Goal: Transaction & Acquisition: Purchase product/service

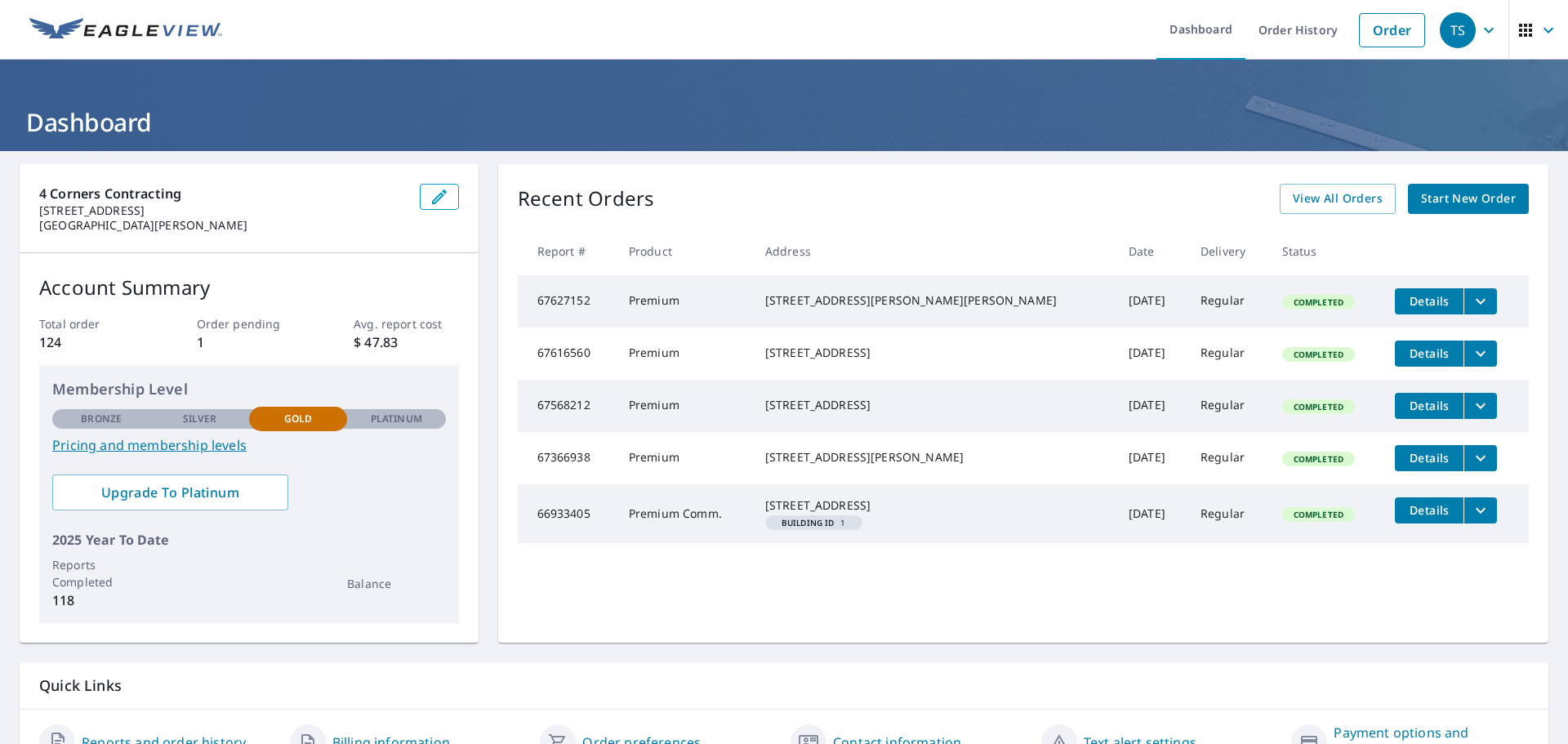
click at [1428, 194] on span "Start New Order" at bounding box center [1469, 199] width 95 height 21
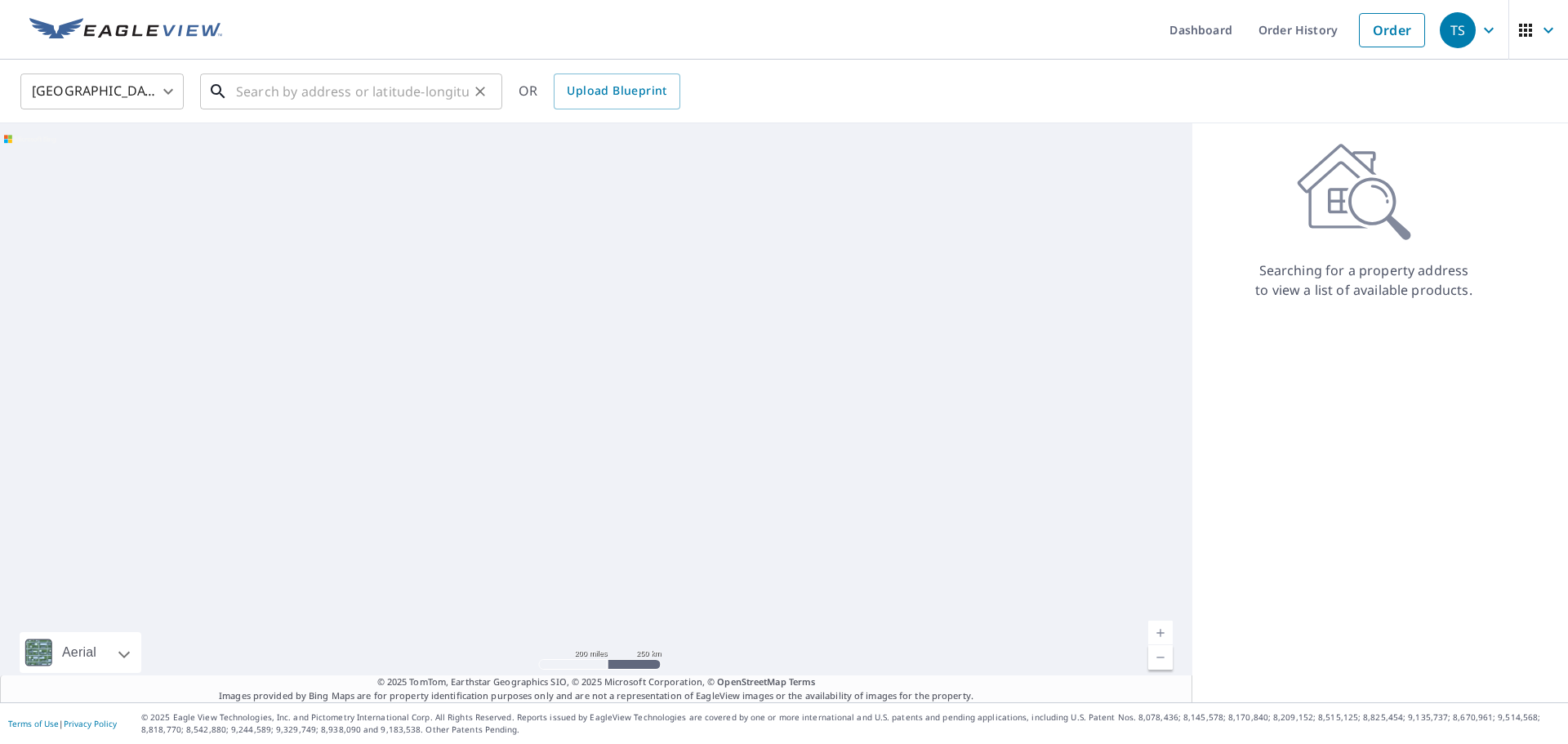
click at [303, 94] on input "text" at bounding box center [352, 91] width 233 height 46
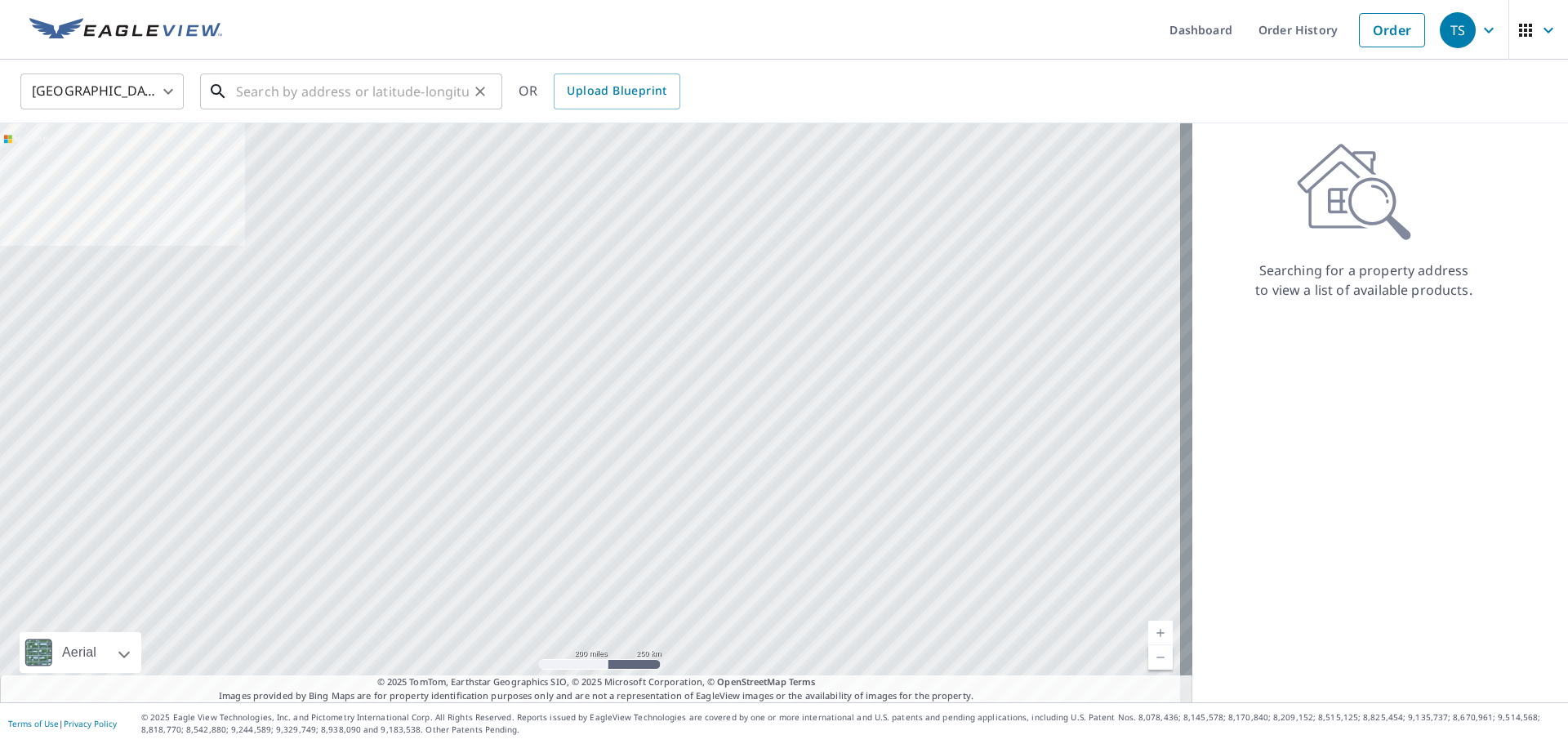
click at [289, 97] on input "text" at bounding box center [352, 91] width 233 height 46
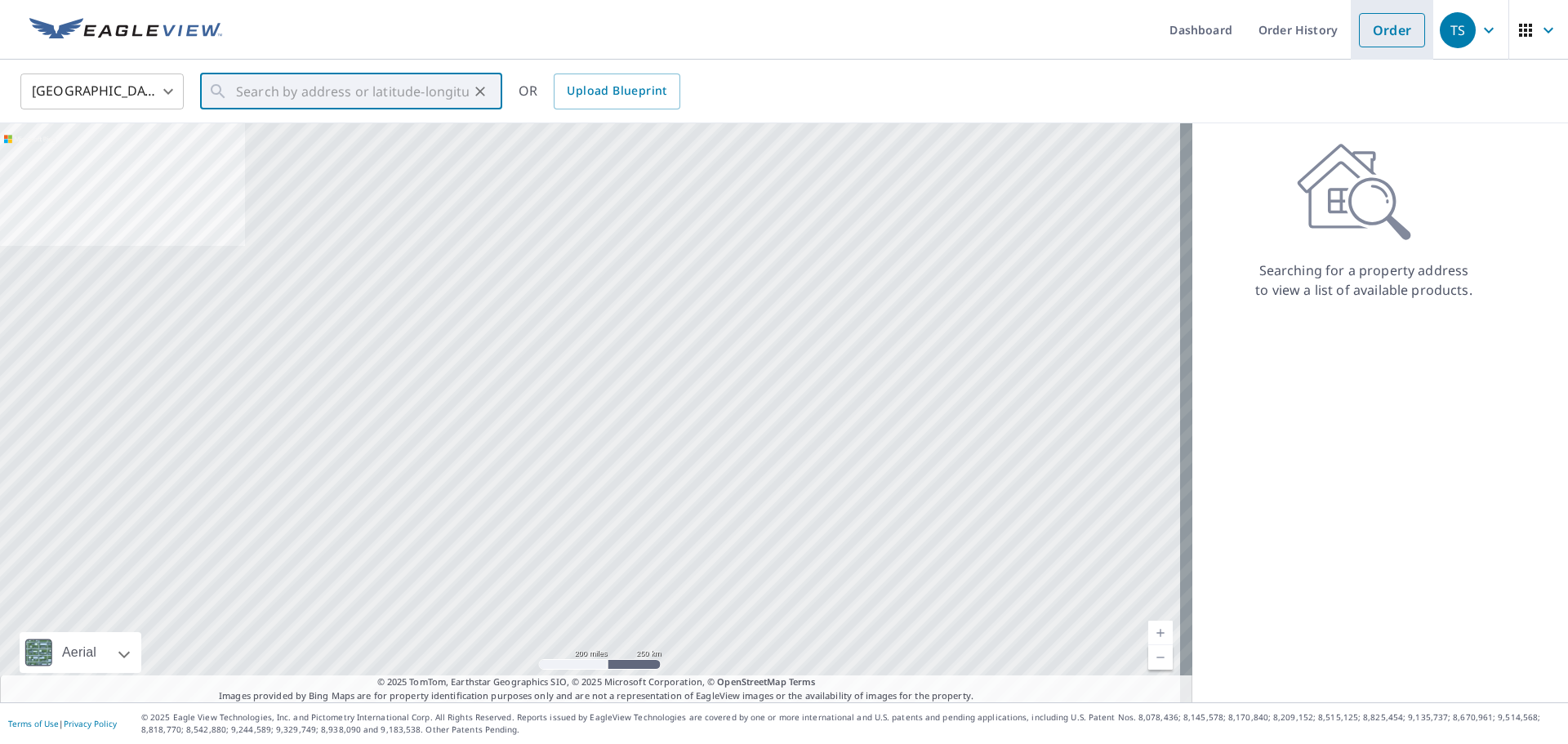
drag, startPoint x: 289, startPoint y: 97, endPoint x: 1369, endPoint y: 32, distance: 1082.0
click at [1369, 32] on link "Order" at bounding box center [1392, 30] width 66 height 34
click at [1374, 36] on link "Order" at bounding box center [1392, 30] width 66 height 34
paste input "509 S 17th St Bowling Green, Missouri 63334"
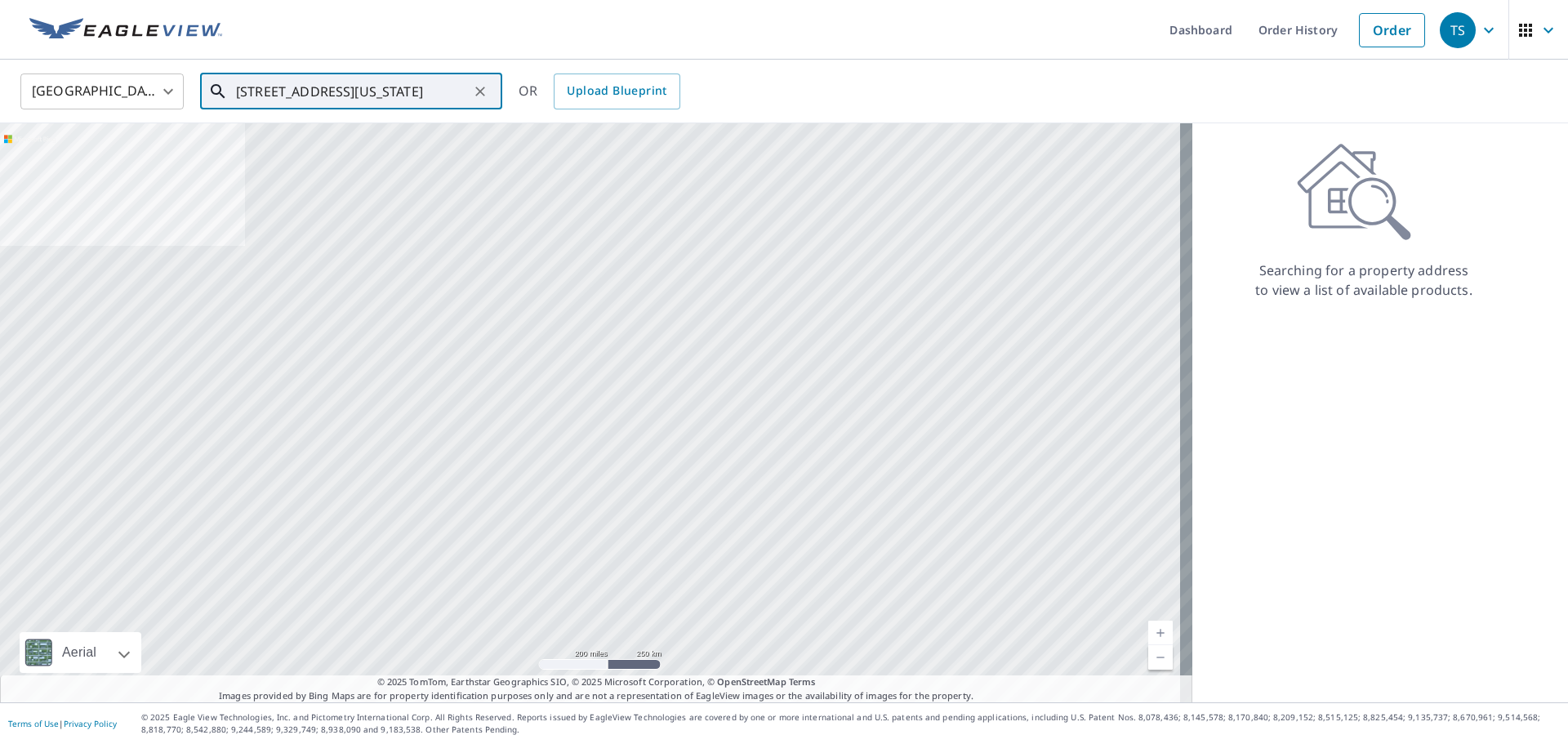
scroll to position [0, 45]
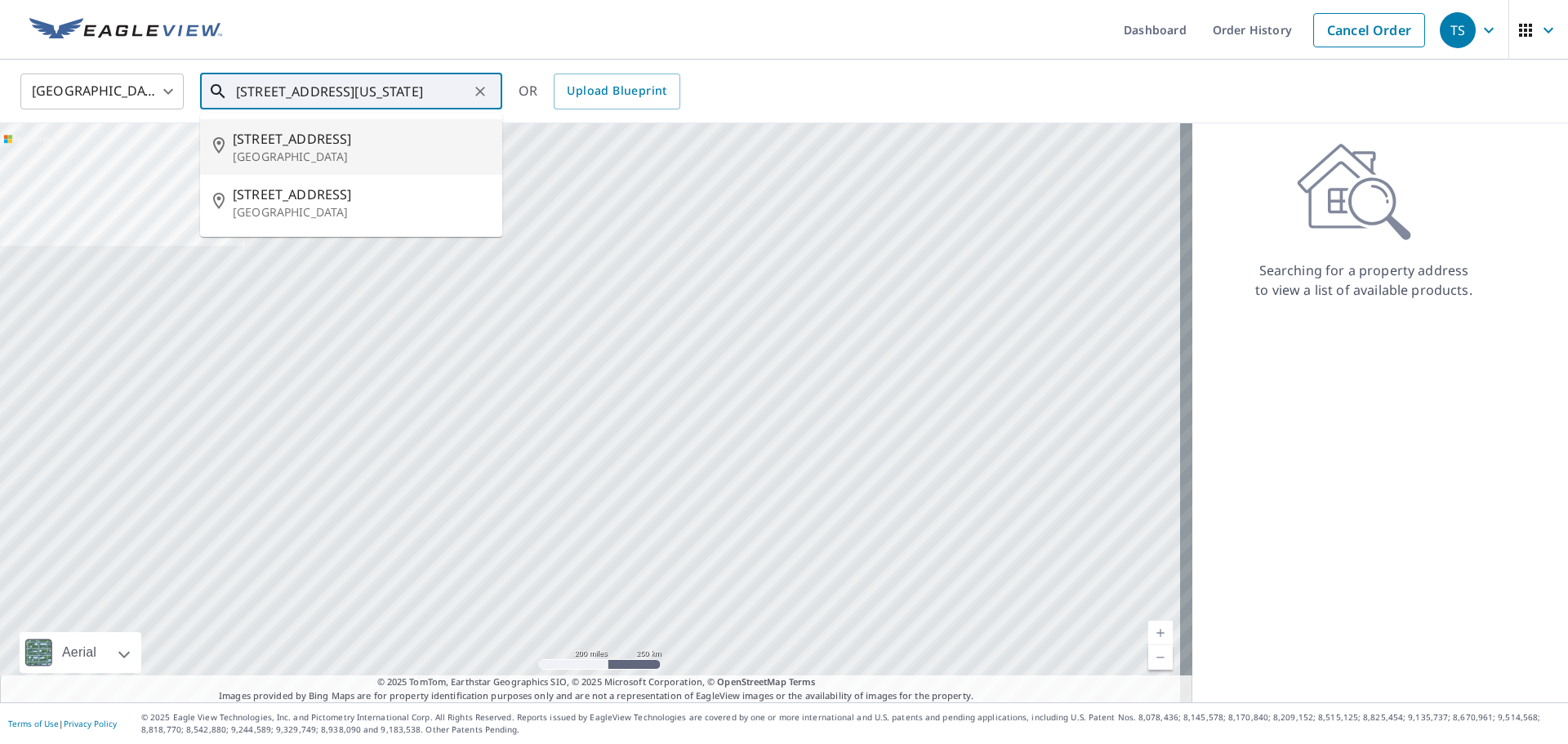
click at [360, 150] on p "Bowling Green, MO 63334" at bounding box center [361, 157] width 256 height 16
type input "509 S 17th St Bowling Green, MO 63334"
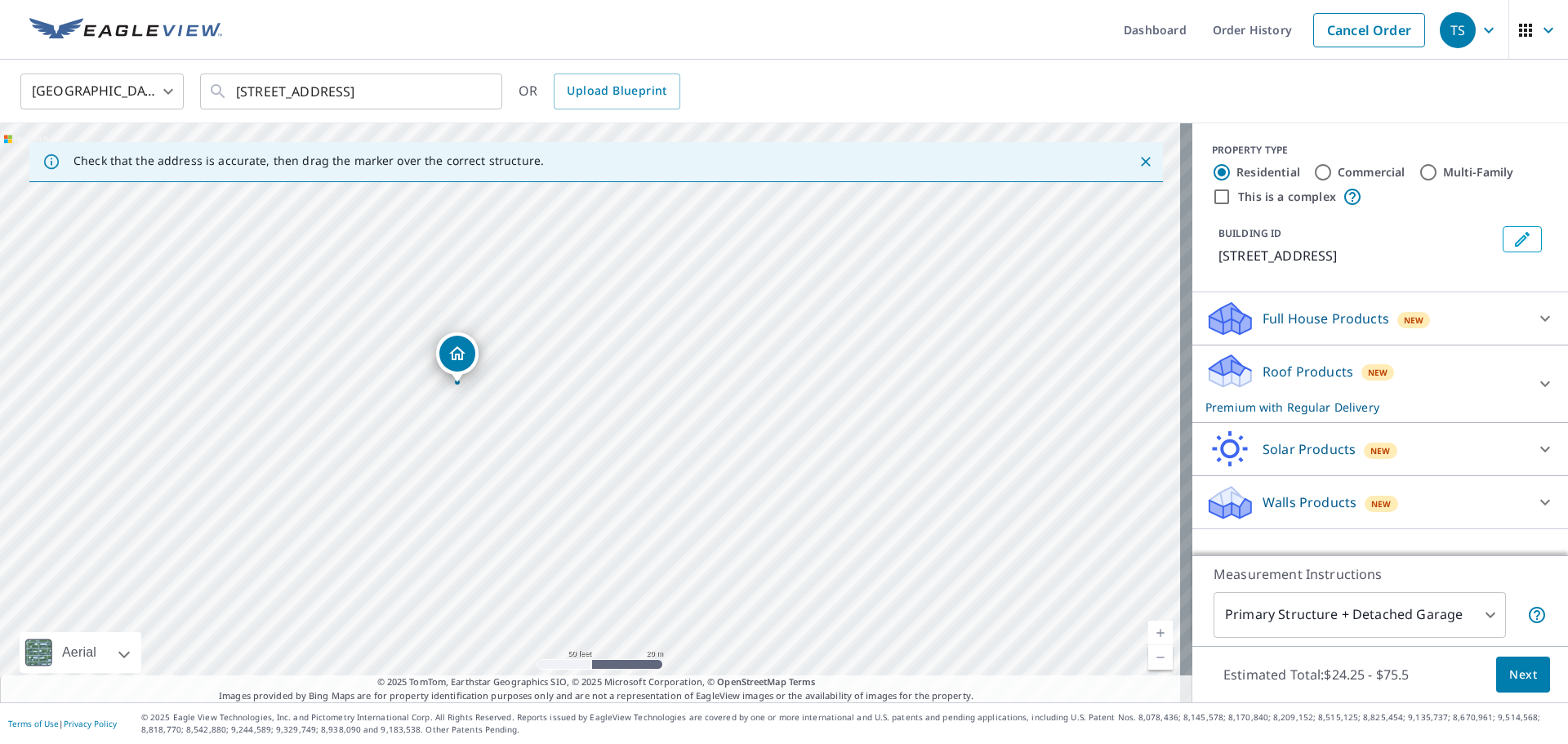
drag, startPoint x: 440, startPoint y: 437, endPoint x: 529, endPoint y: 405, distance: 94.6
click at [529, 405] on div "509 S 17th St Bowling Green, MO 63334" at bounding box center [596, 413] width 1193 height 579
click at [1513, 324] on div "Full House Products New" at bounding box center [1365, 319] width 320 height 38
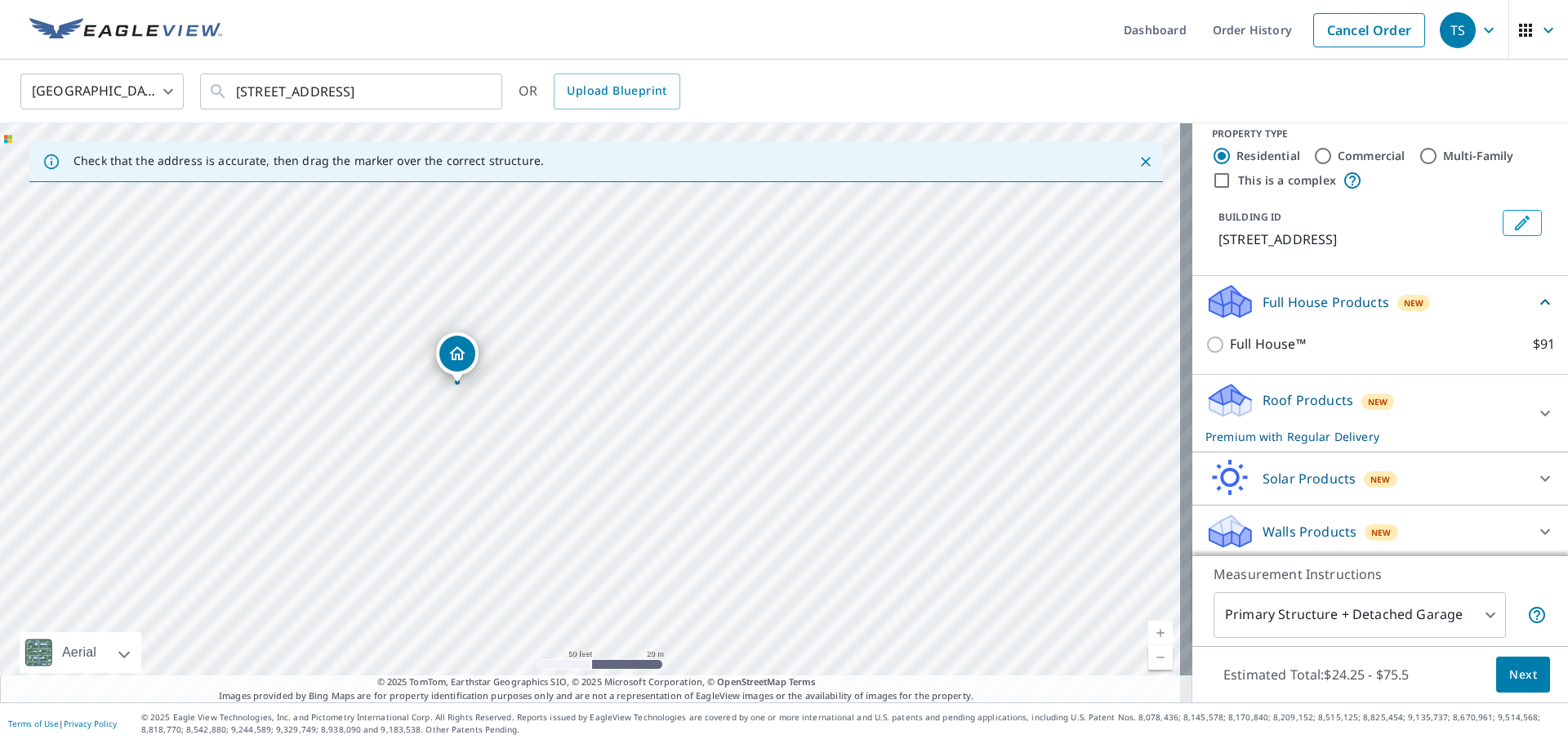
scroll to position [20, 0]
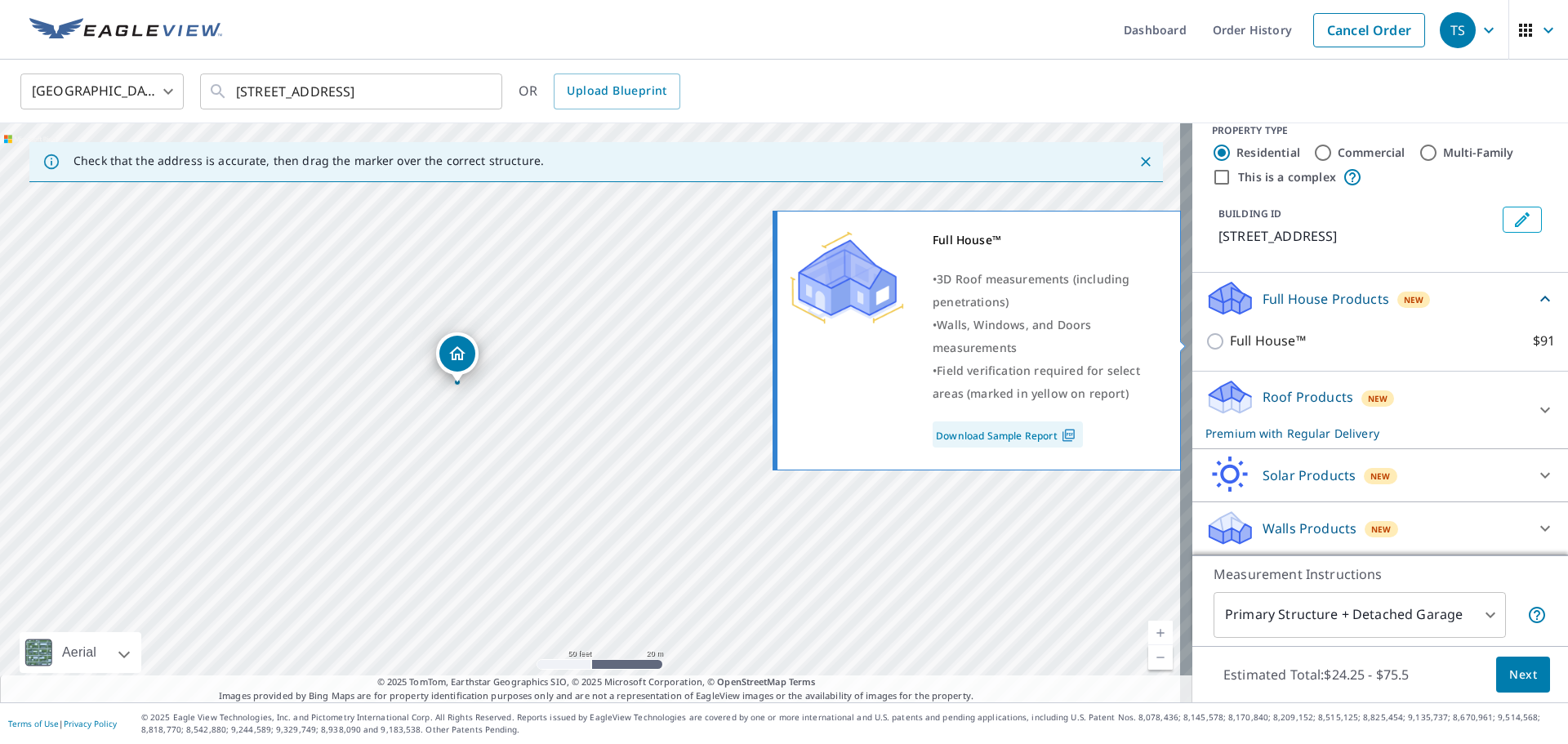
click at [1046, 432] on link "Download Sample Report" at bounding box center [1008, 435] width 150 height 27
click at [994, 442] on link "Download Sample Report" at bounding box center [1008, 435] width 150 height 27
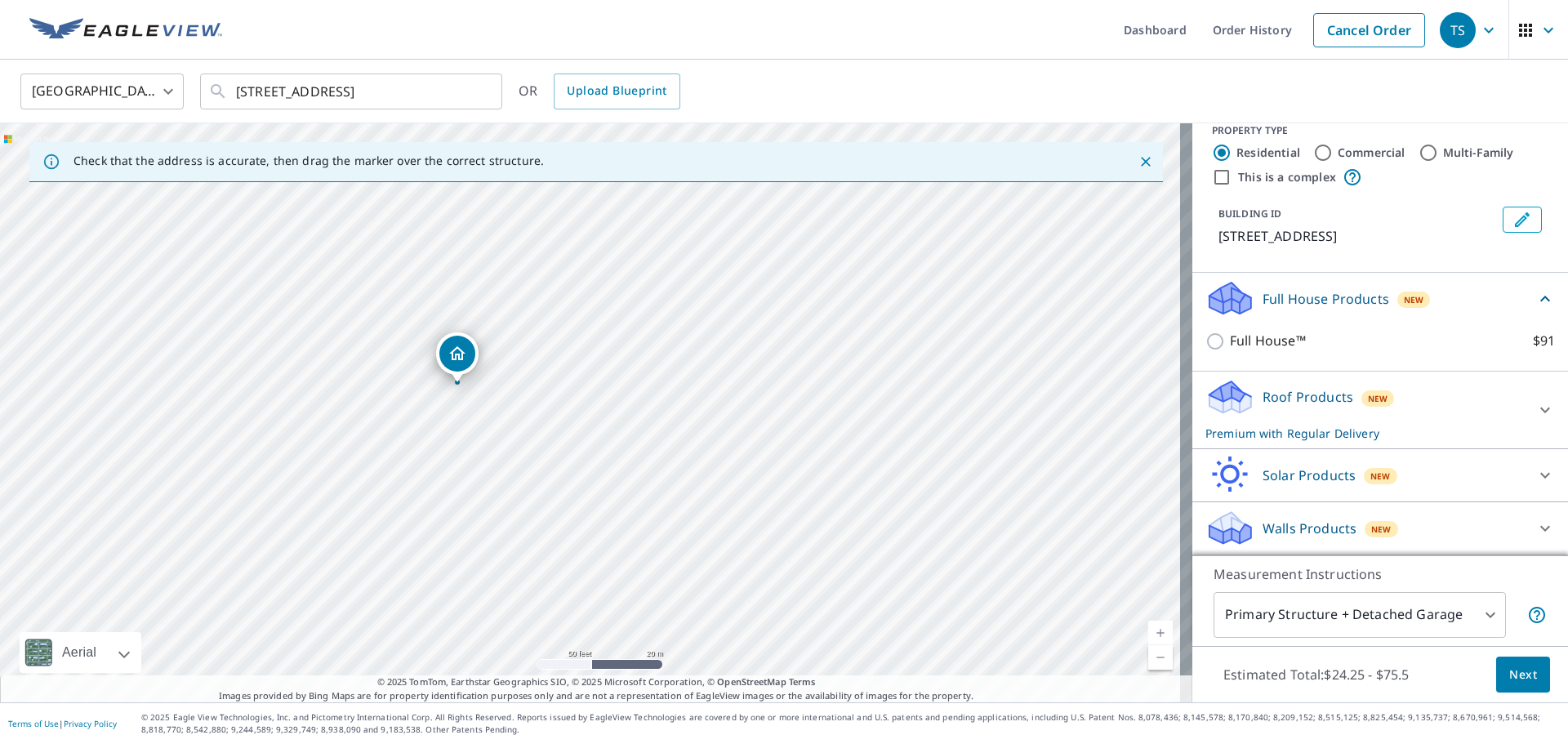
click at [1536, 402] on icon at bounding box center [1545, 410] width 20 height 20
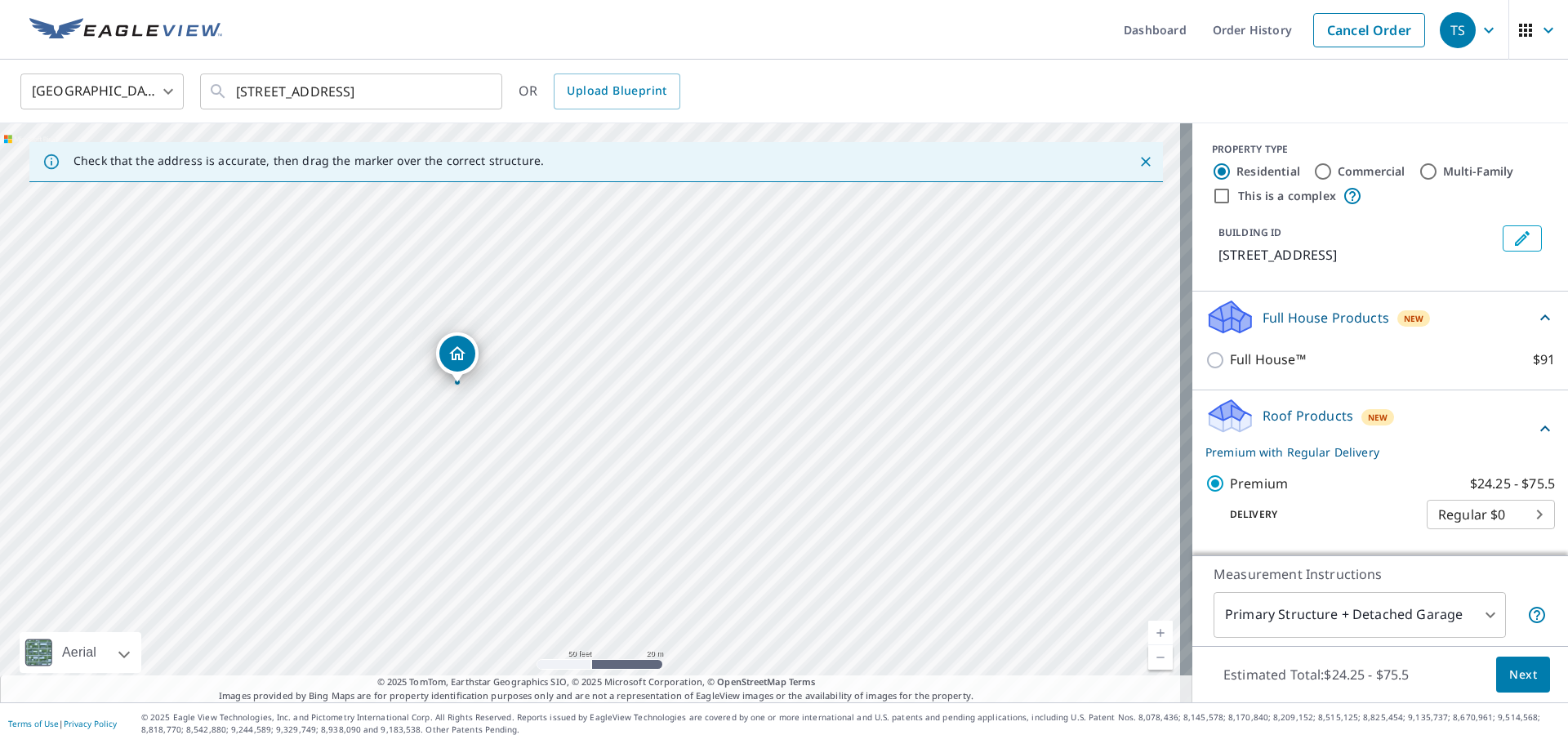
scroll to position [0, 0]
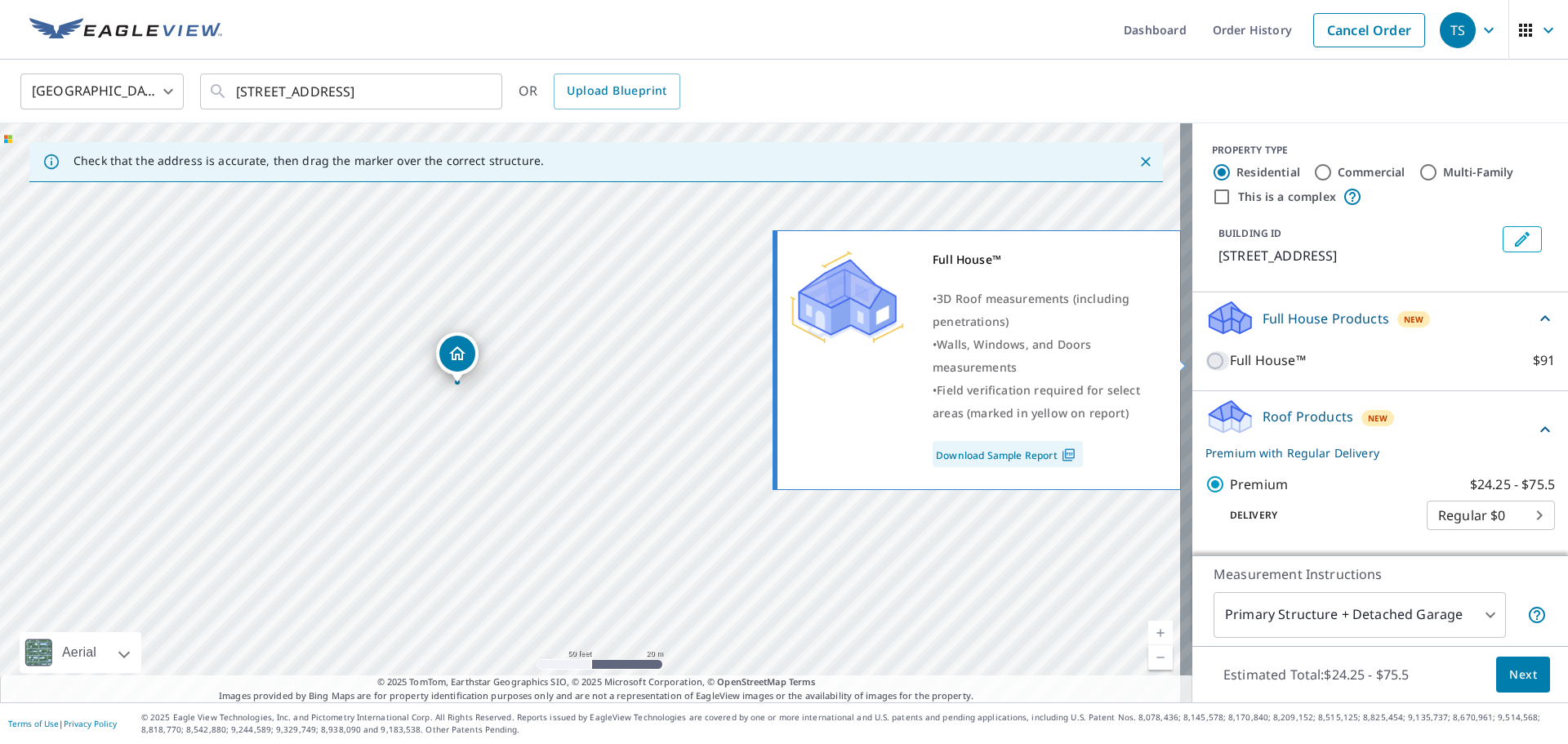
click at [1205, 363] on input "Full House™ $91" at bounding box center [1218, 361] width 25 height 20
checkbox input "true"
checkbox input "false"
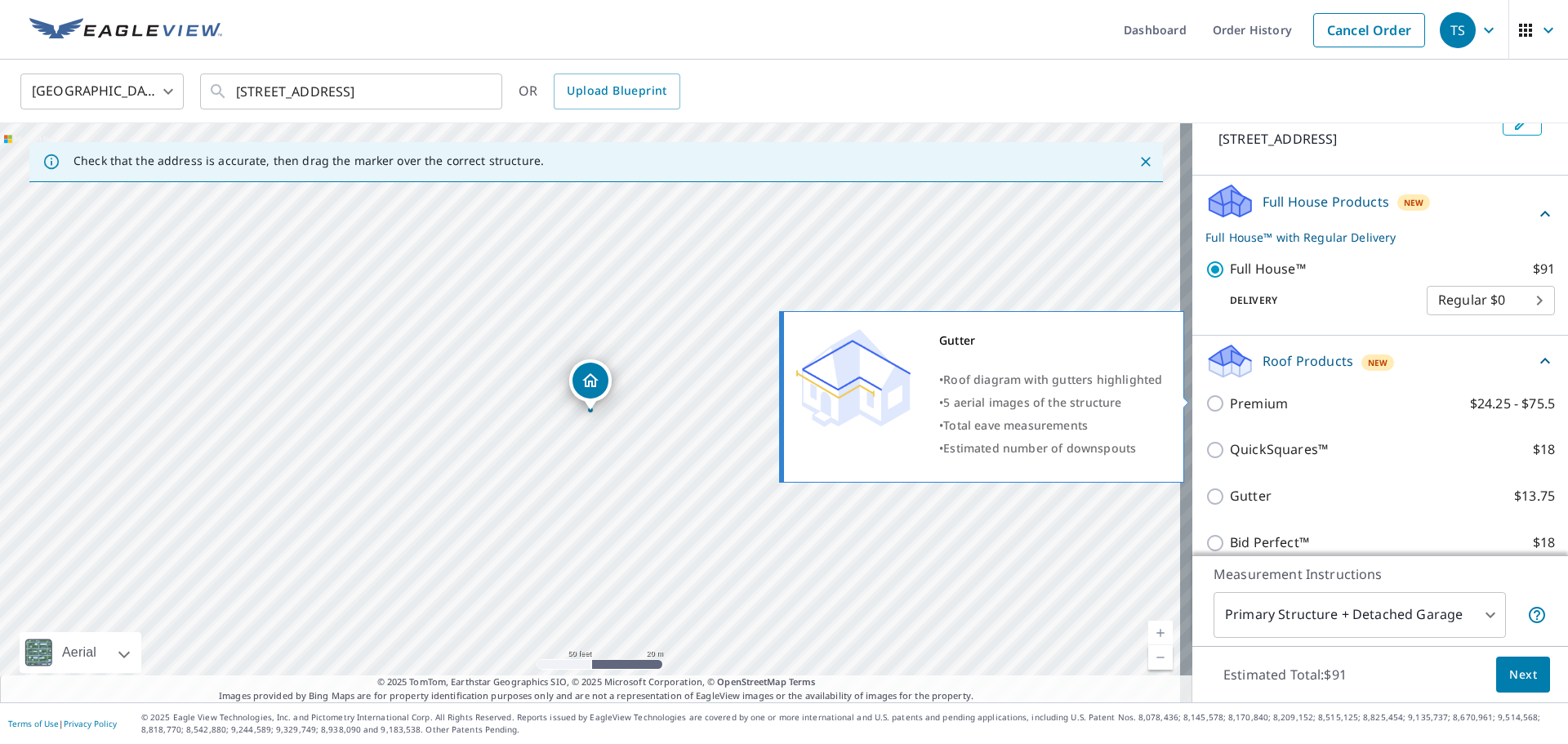
scroll to position [241, 0]
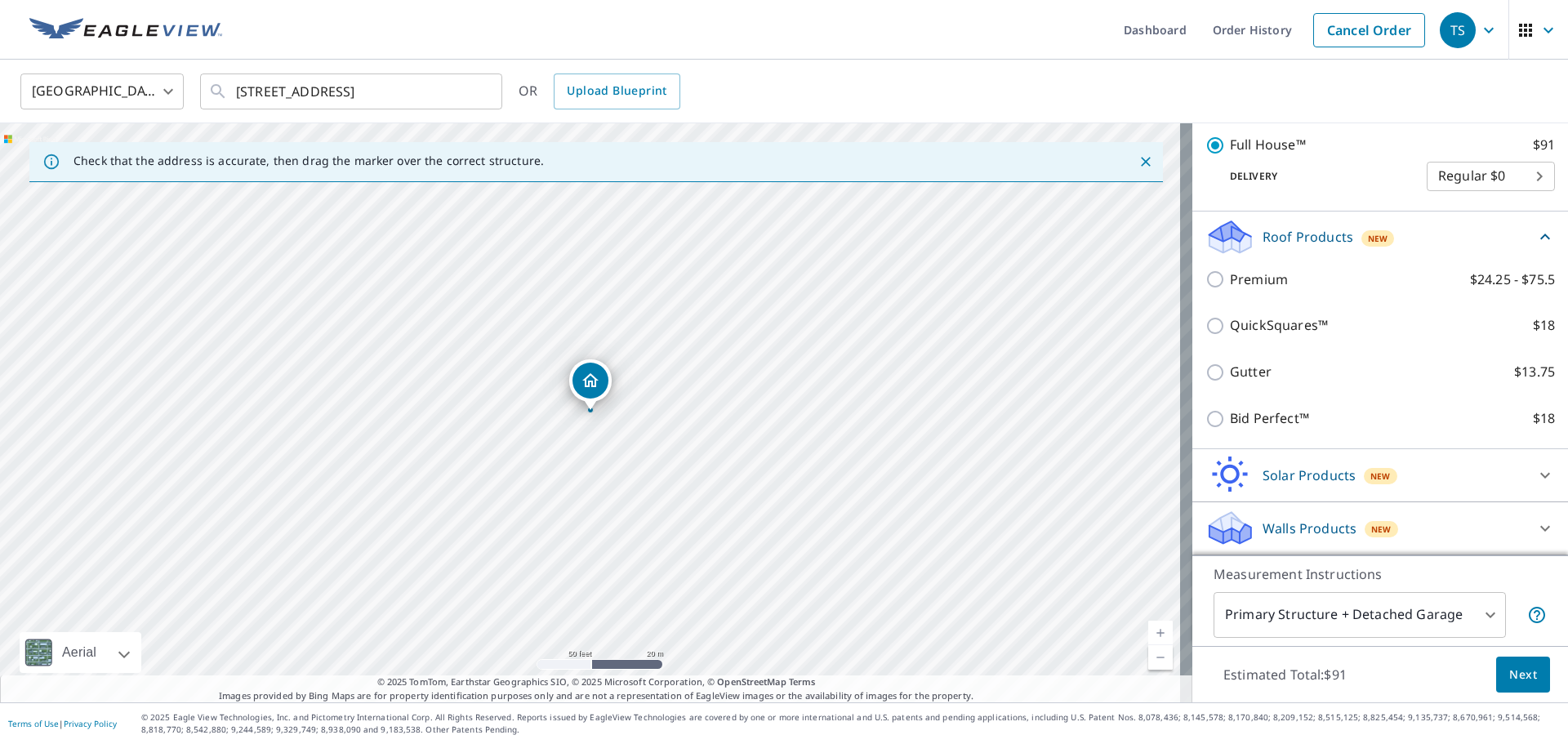
click at [1440, 625] on body "TS TS Dashboard Order History Cancel Order TS United States US ​ 509 S 17th St …" at bounding box center [784, 372] width 1568 height 744
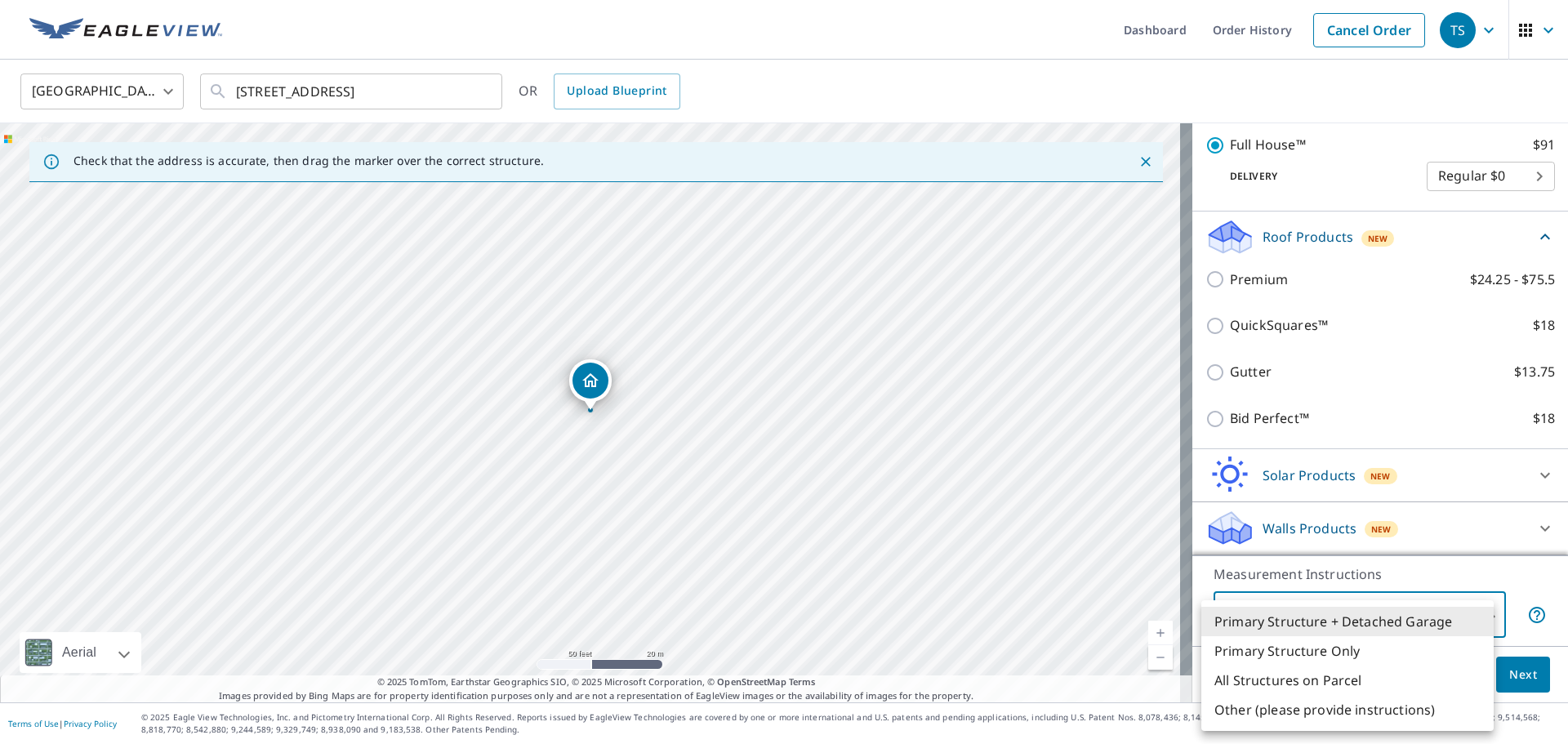
click at [1440, 625] on li "Primary Structure + Detached Garage" at bounding box center [1348, 621] width 292 height 29
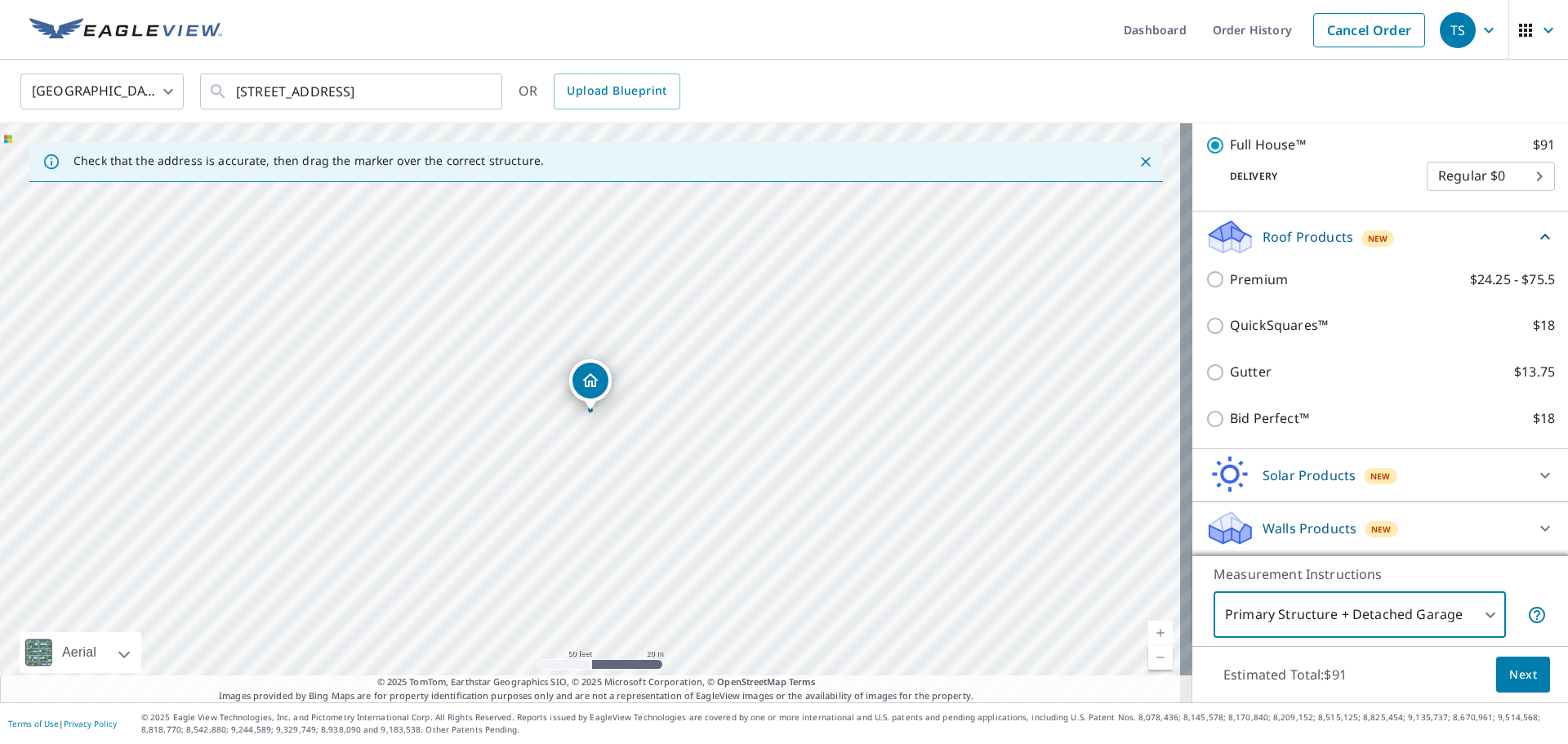
click at [1516, 684] on button "Next" at bounding box center [1523, 675] width 54 height 37
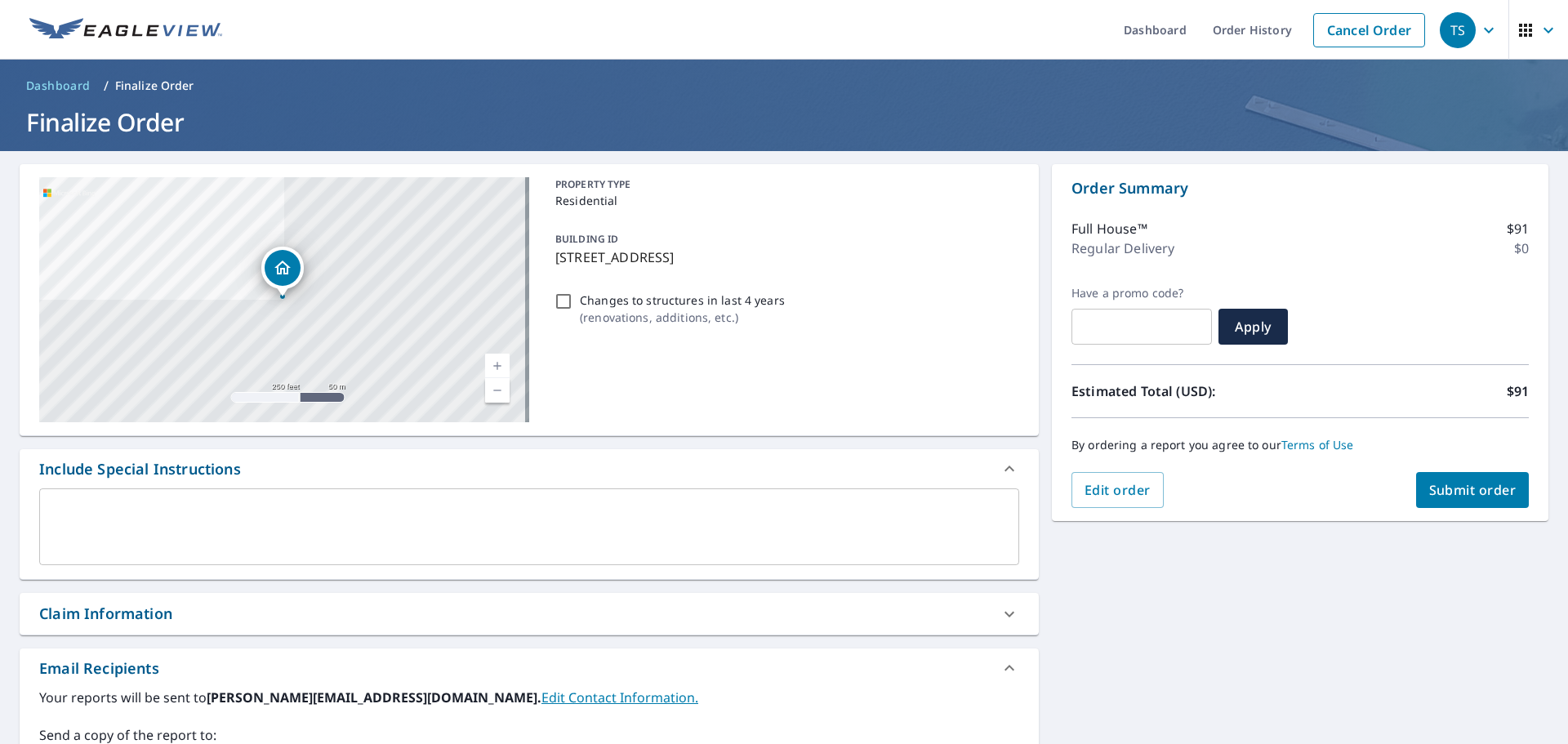
click at [1467, 487] on span "Submit order" at bounding box center [1473, 490] width 87 height 18
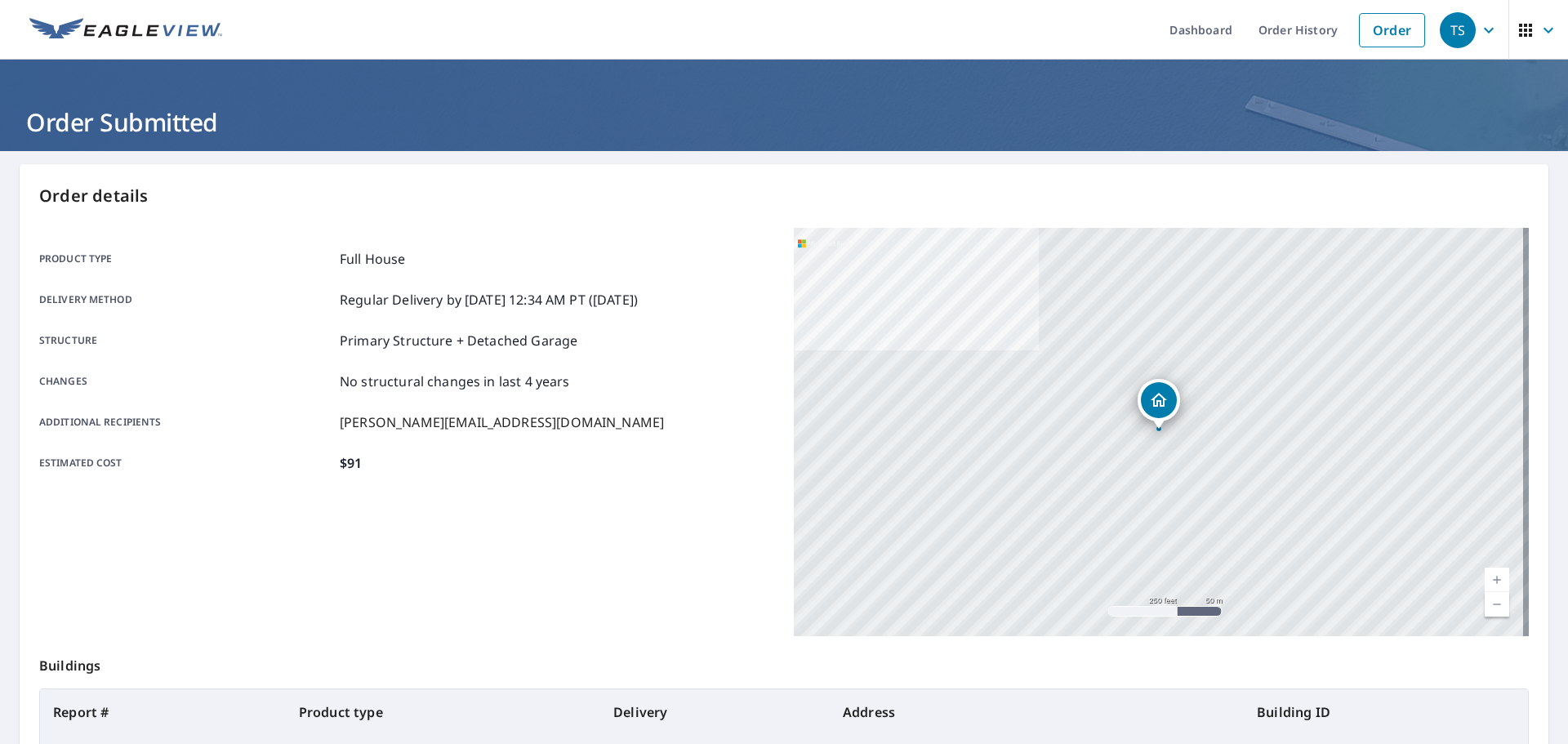
scroll to position [217, 0]
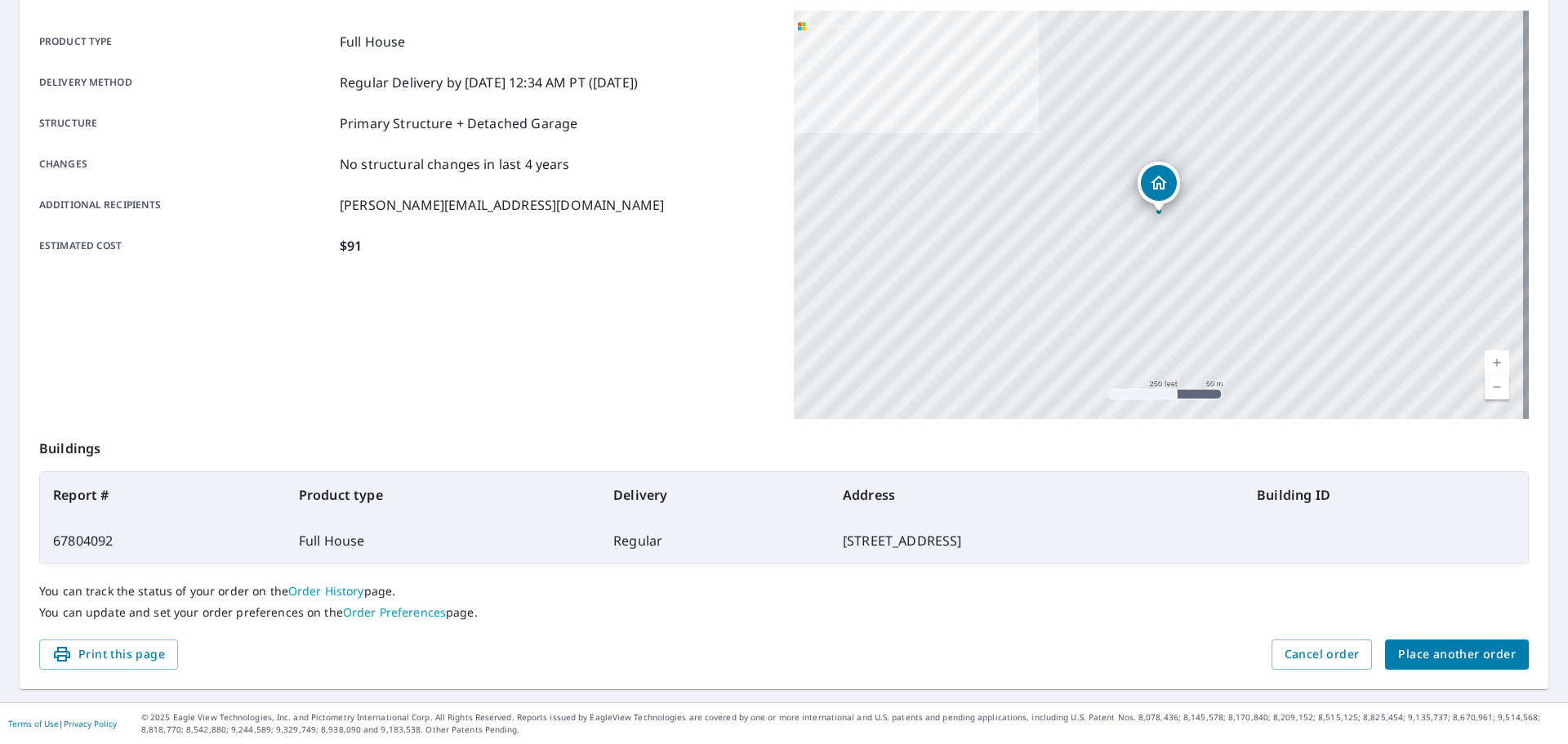
click at [1467, 661] on span "Place another order" at bounding box center [1457, 655] width 118 height 21
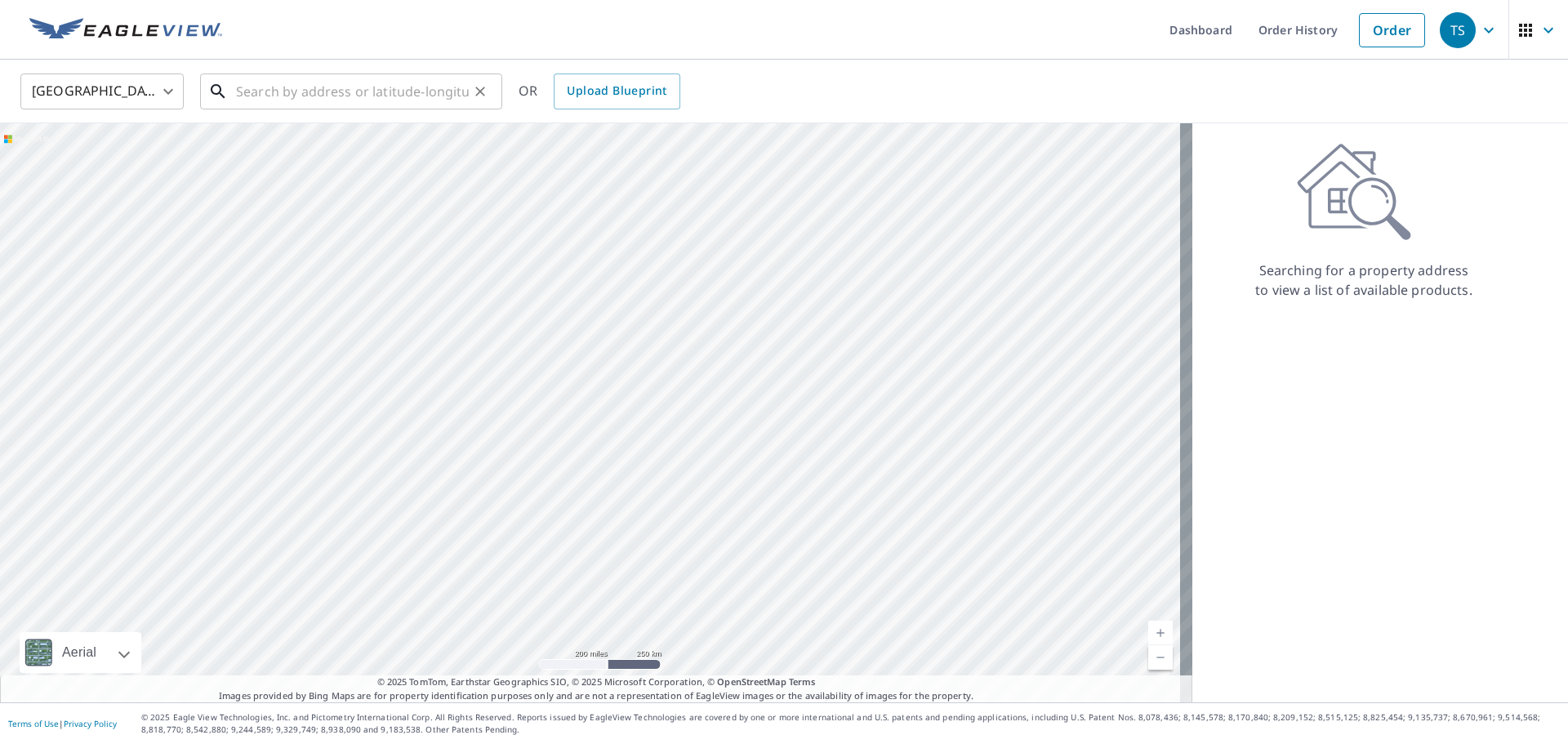
click at [427, 96] on input "text" at bounding box center [352, 91] width 233 height 46
paste input "516 S 17th St Bowling Green, Missouri 63334"
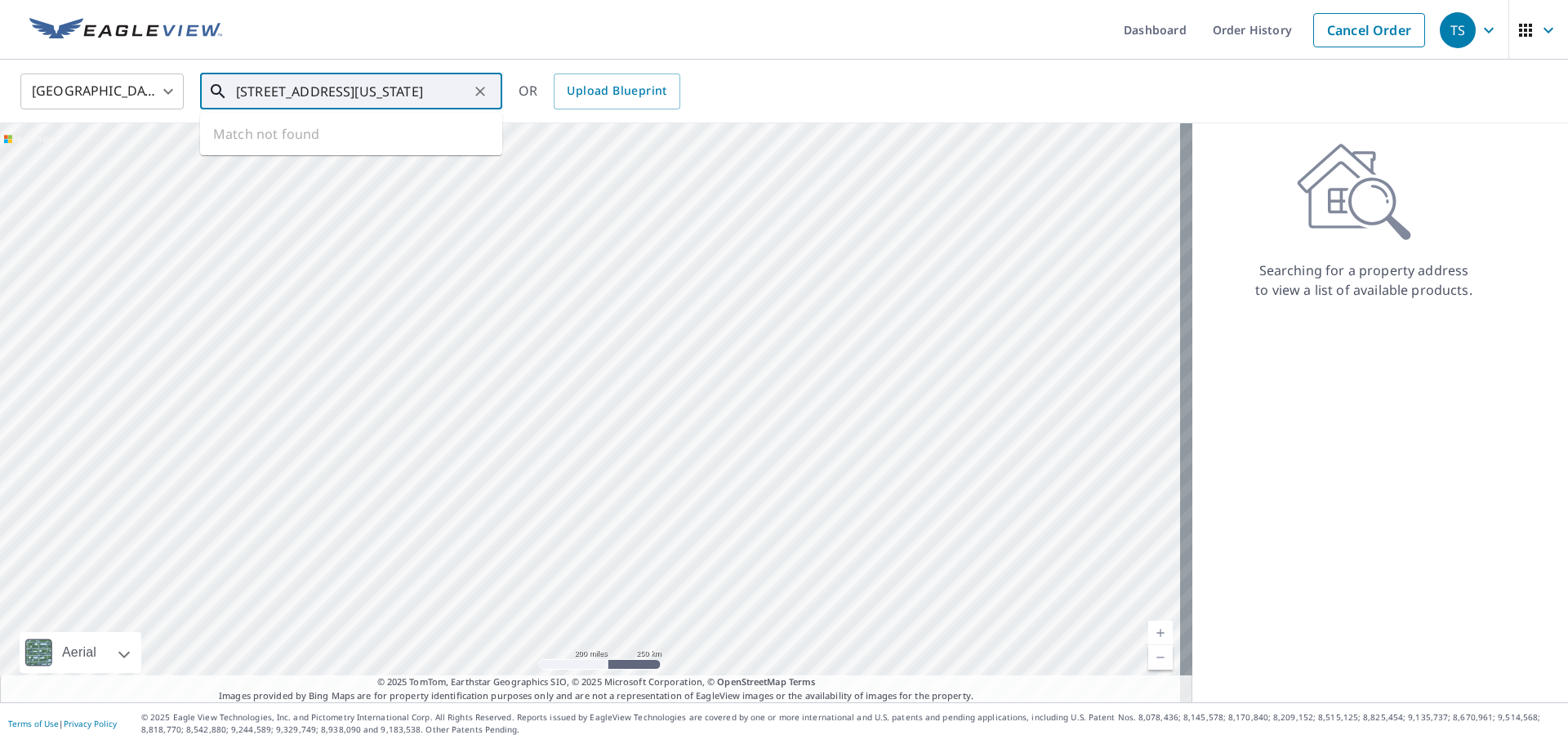
scroll to position [0, 45]
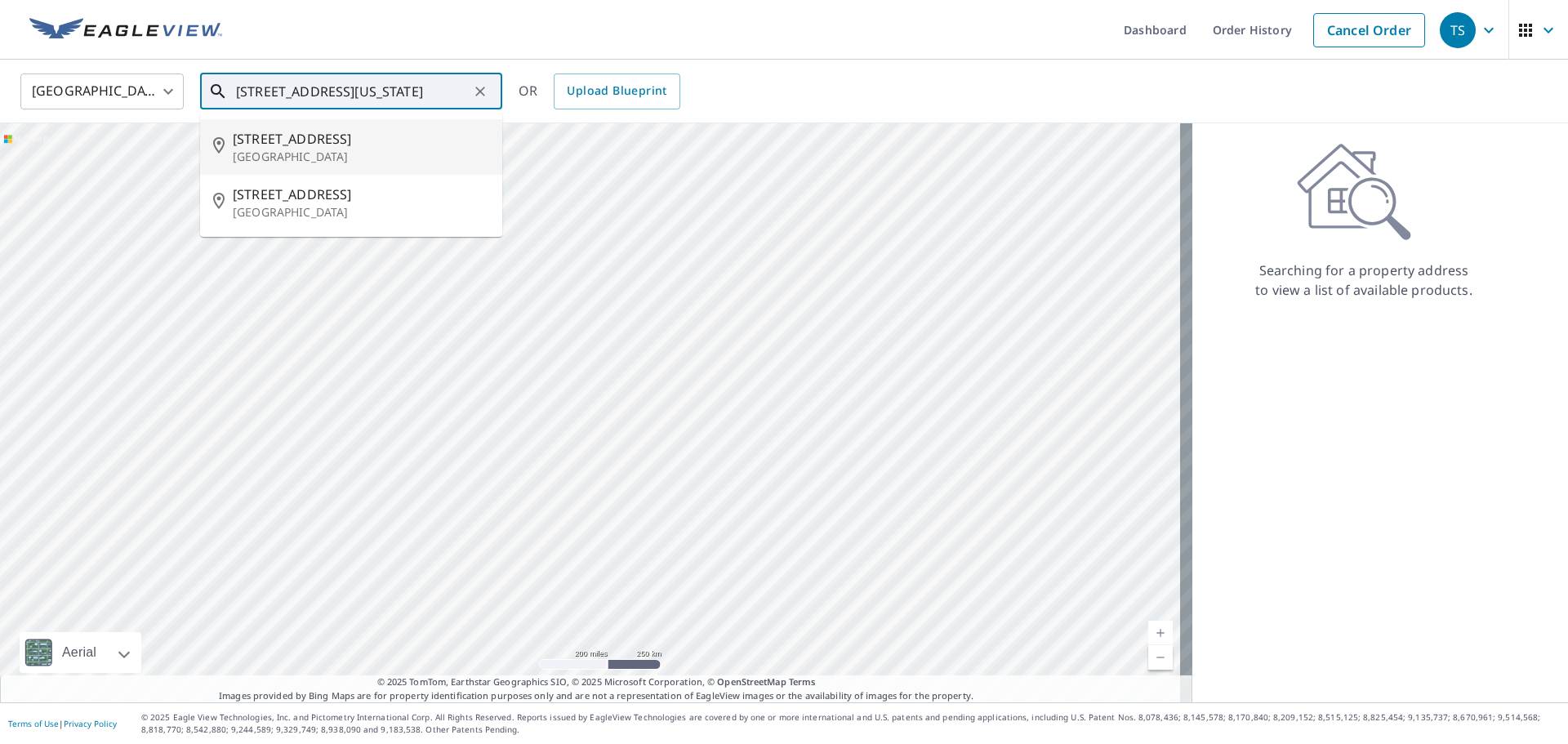
click at [349, 157] on p "Bowling Green, MO 63334" at bounding box center [361, 157] width 256 height 16
type input "516 S 17th St Bowling Green, MO 63334"
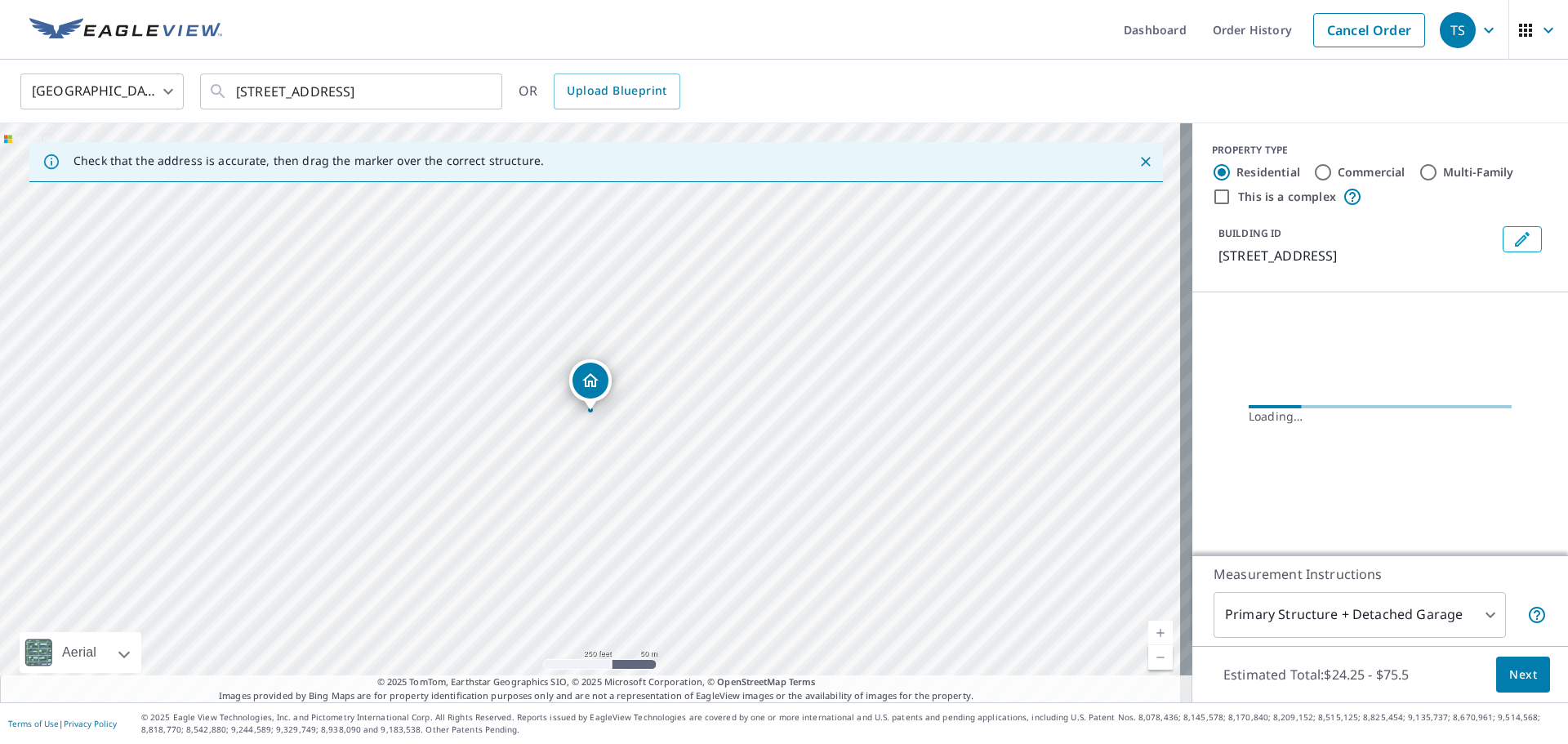
scroll to position [0, 0]
click at [1138, 161] on icon "Close" at bounding box center [1146, 161] width 16 height 16
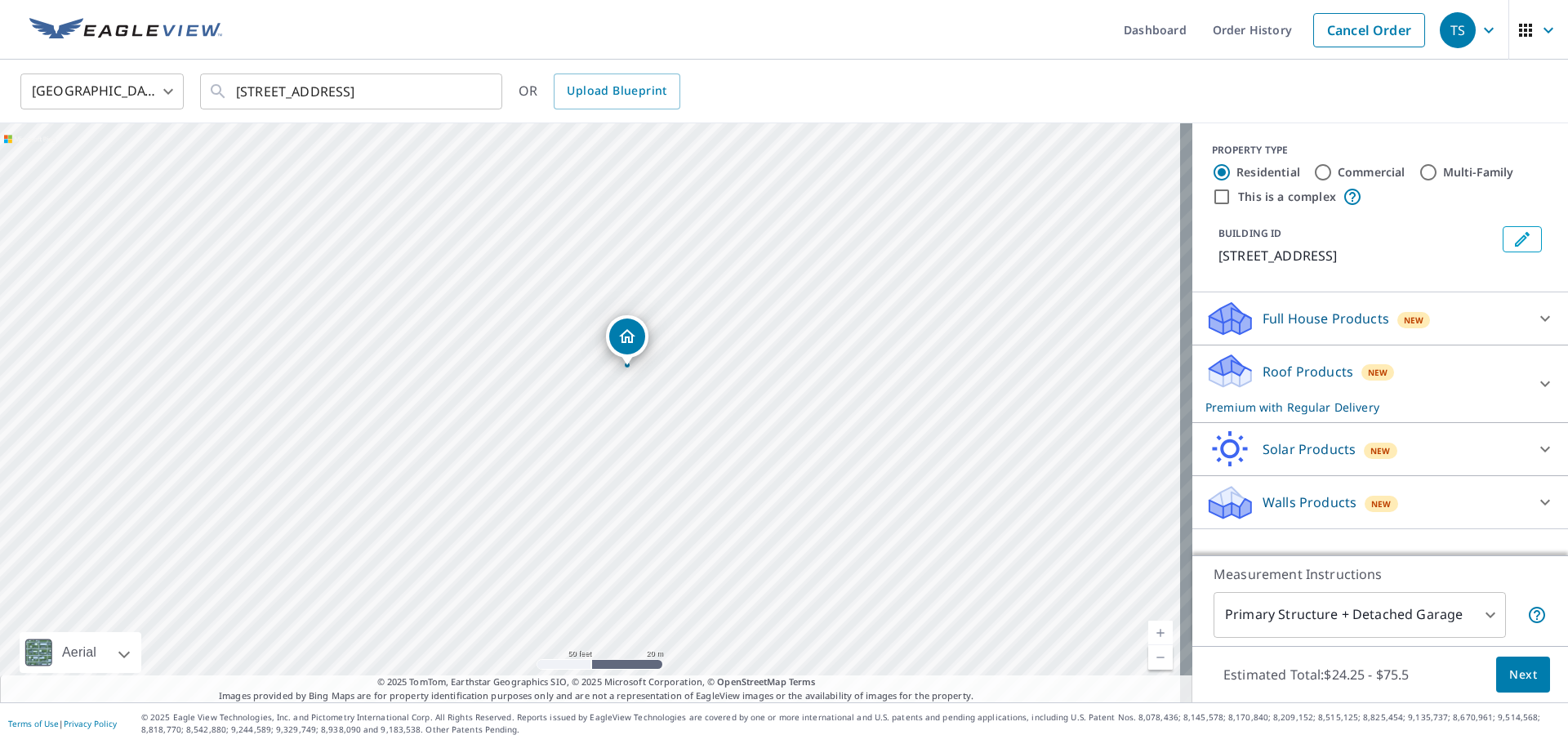
drag, startPoint x: 608, startPoint y: 373, endPoint x: 620, endPoint y: 409, distance: 37.9
click at [620, 409] on div "516 S 17th St Bowling Green, MO 63334" at bounding box center [596, 413] width 1193 height 579
click at [1234, 320] on icon at bounding box center [1231, 324] width 42 height 20
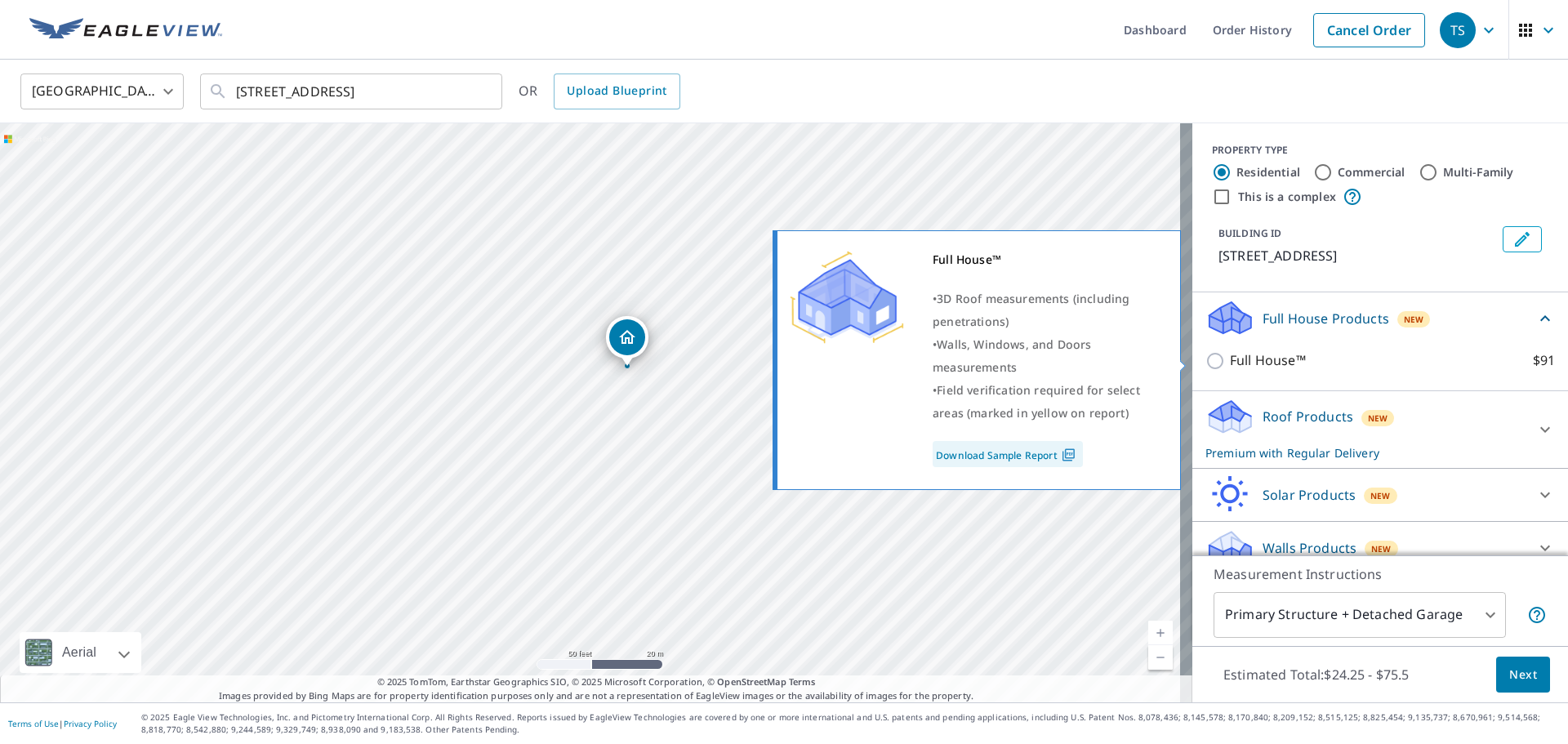
click at [1205, 360] on input "Full House™ $91" at bounding box center [1218, 361] width 25 height 20
checkbox input "true"
checkbox input "false"
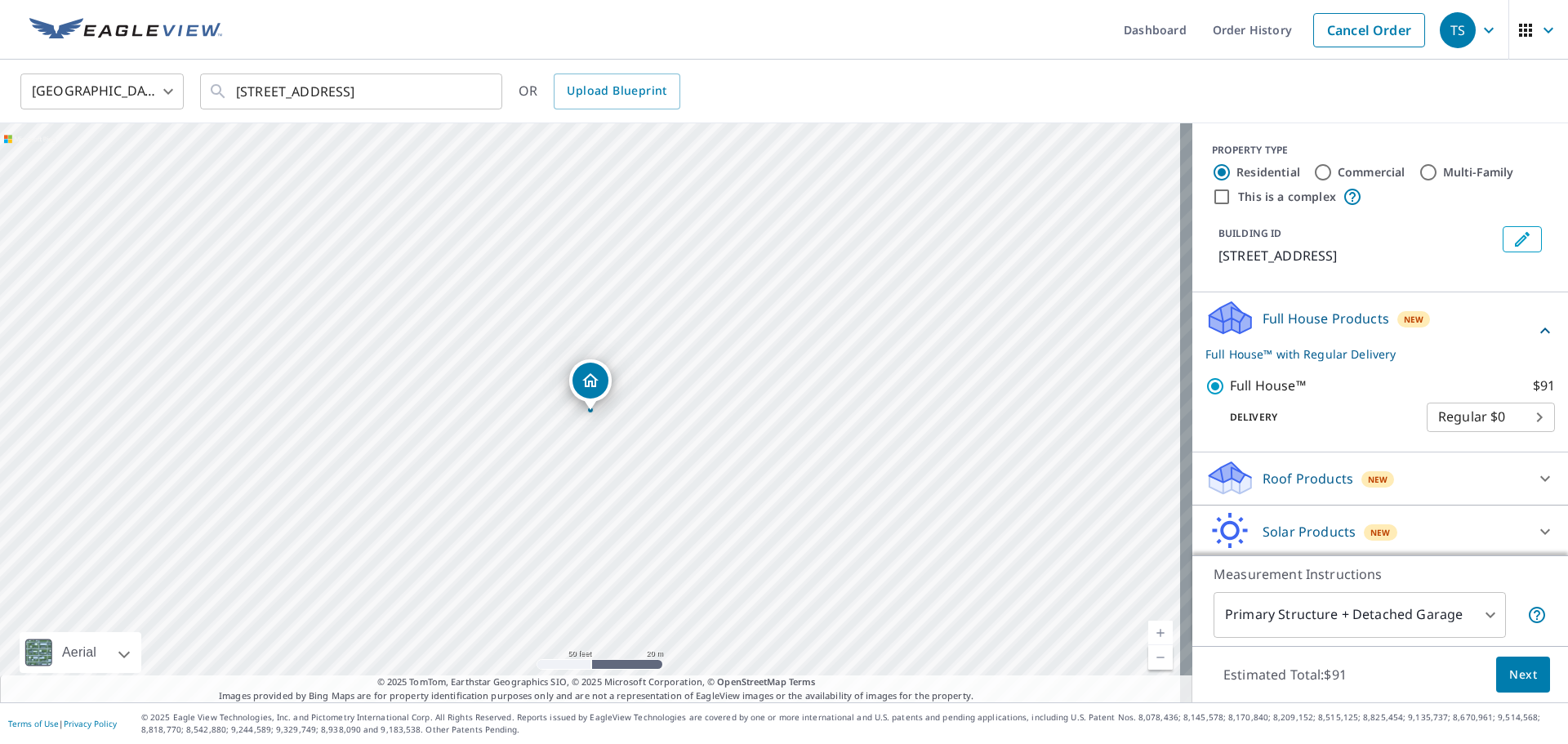
click at [1509, 678] on span "Next" at bounding box center [1522, 676] width 28 height 21
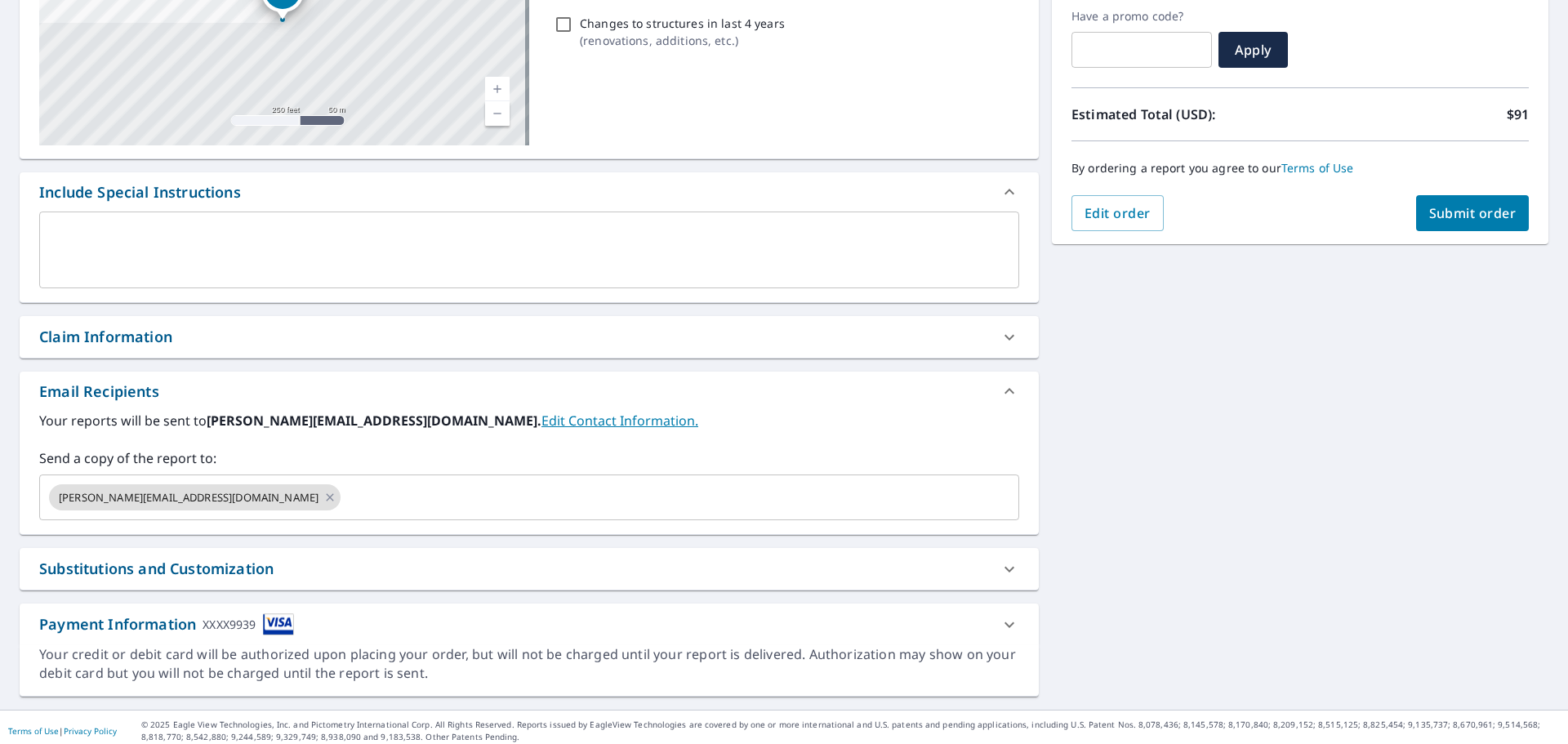
scroll to position [285, 0]
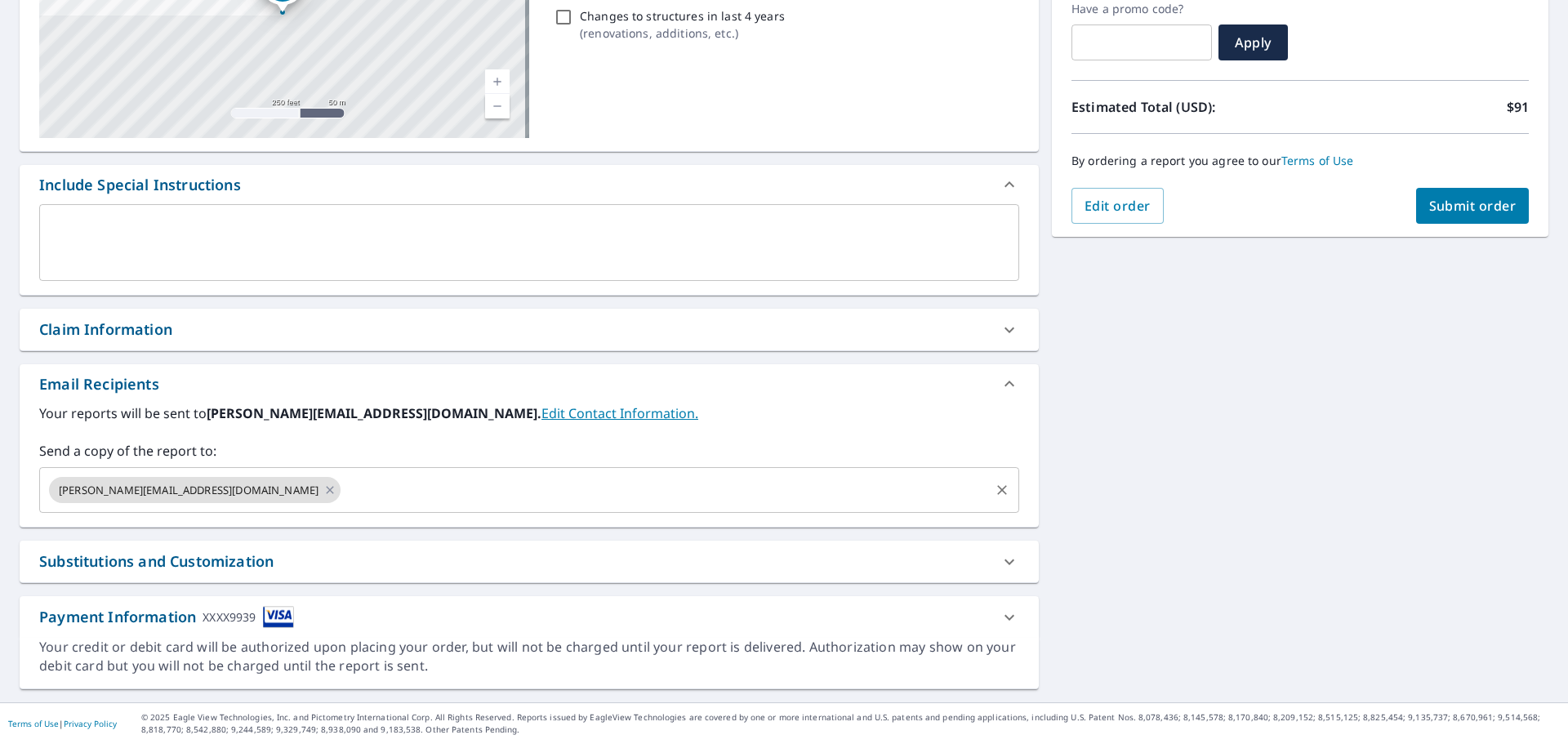
click at [654, 503] on input "text" at bounding box center [664, 490] width 644 height 31
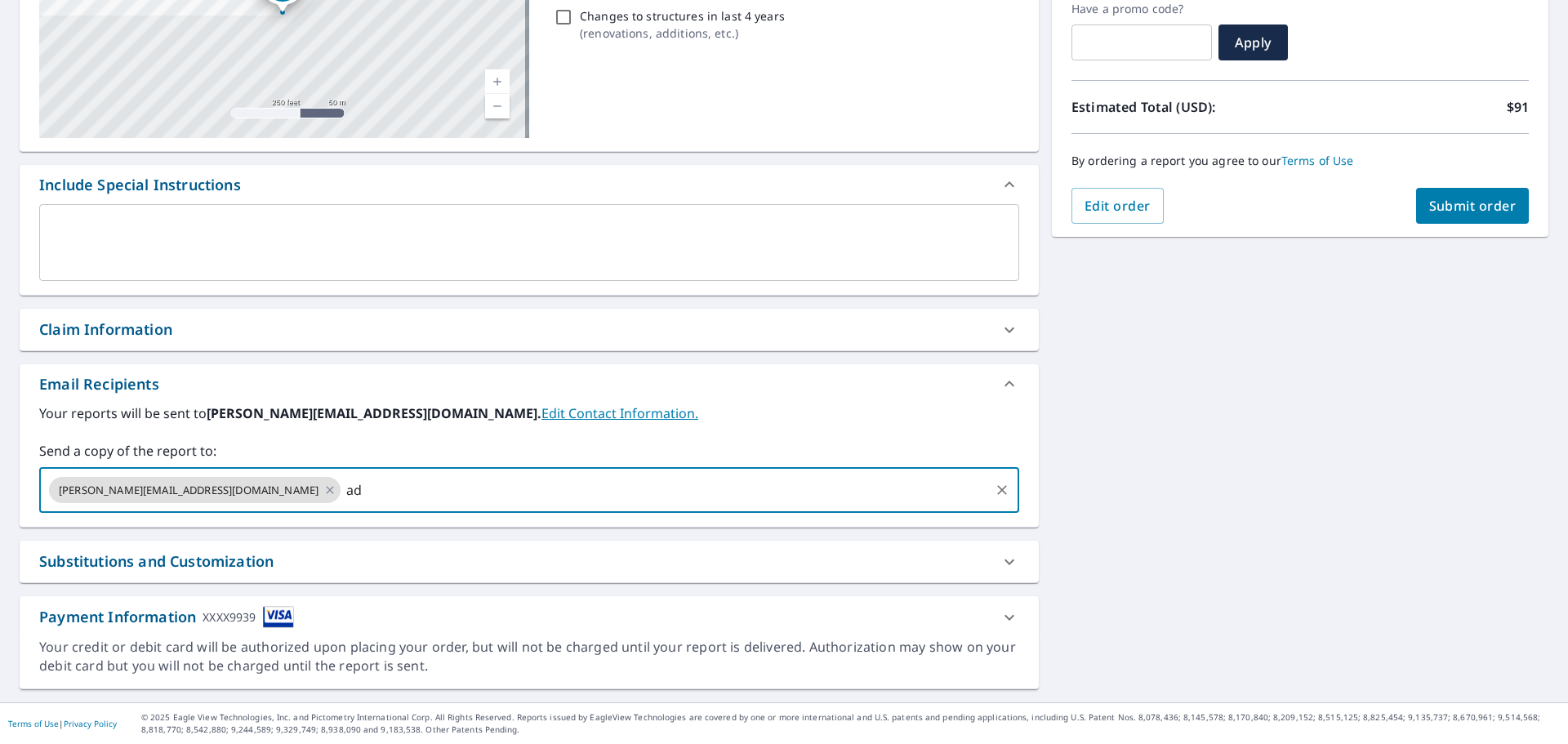
type input "a"
type input "orders@fourcornerscontracting.com"
click at [1464, 213] on span "Submit order" at bounding box center [1473, 205] width 87 height 18
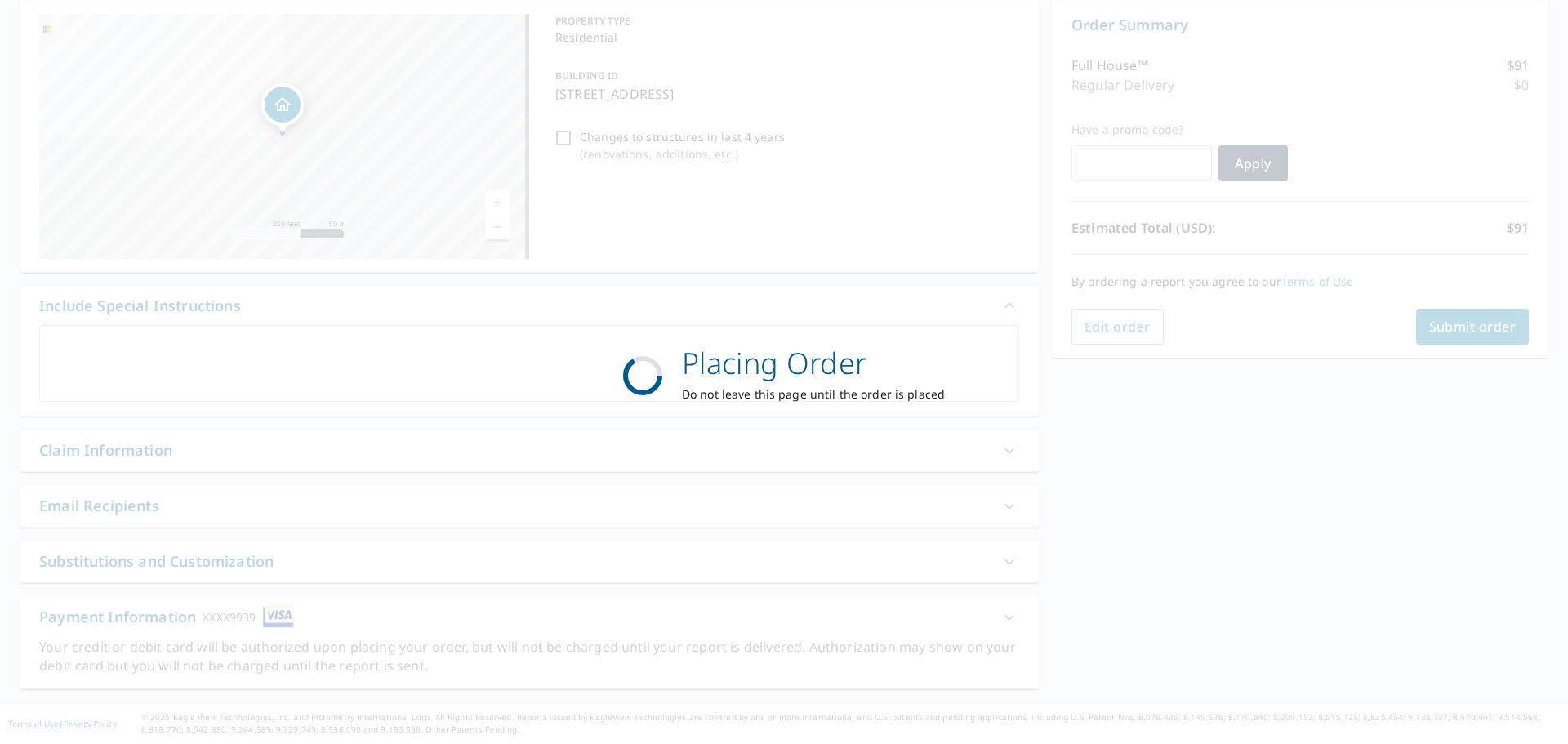
scroll to position [163, 0]
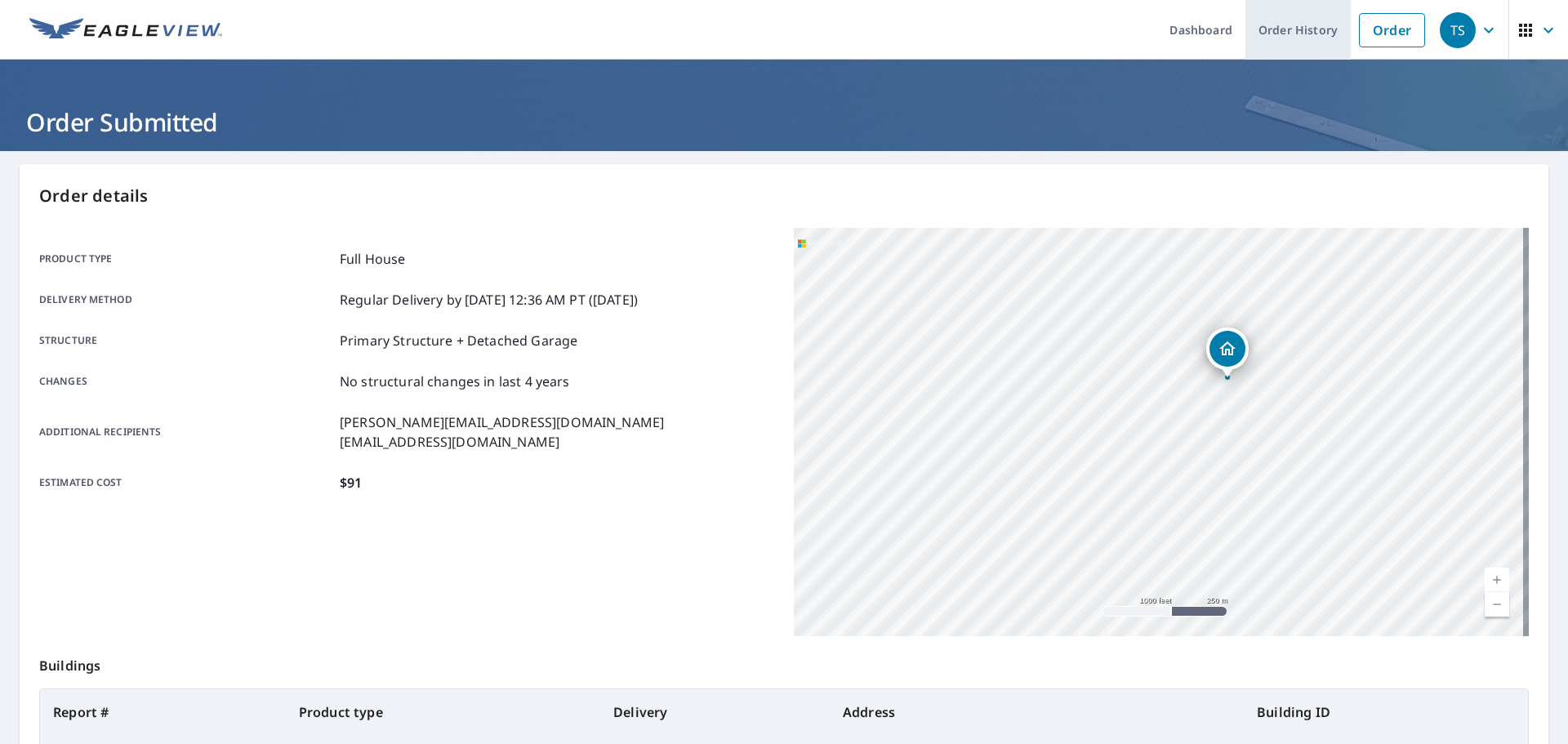
click at [1263, 30] on link "Order History" at bounding box center [1297, 29] width 105 height 60
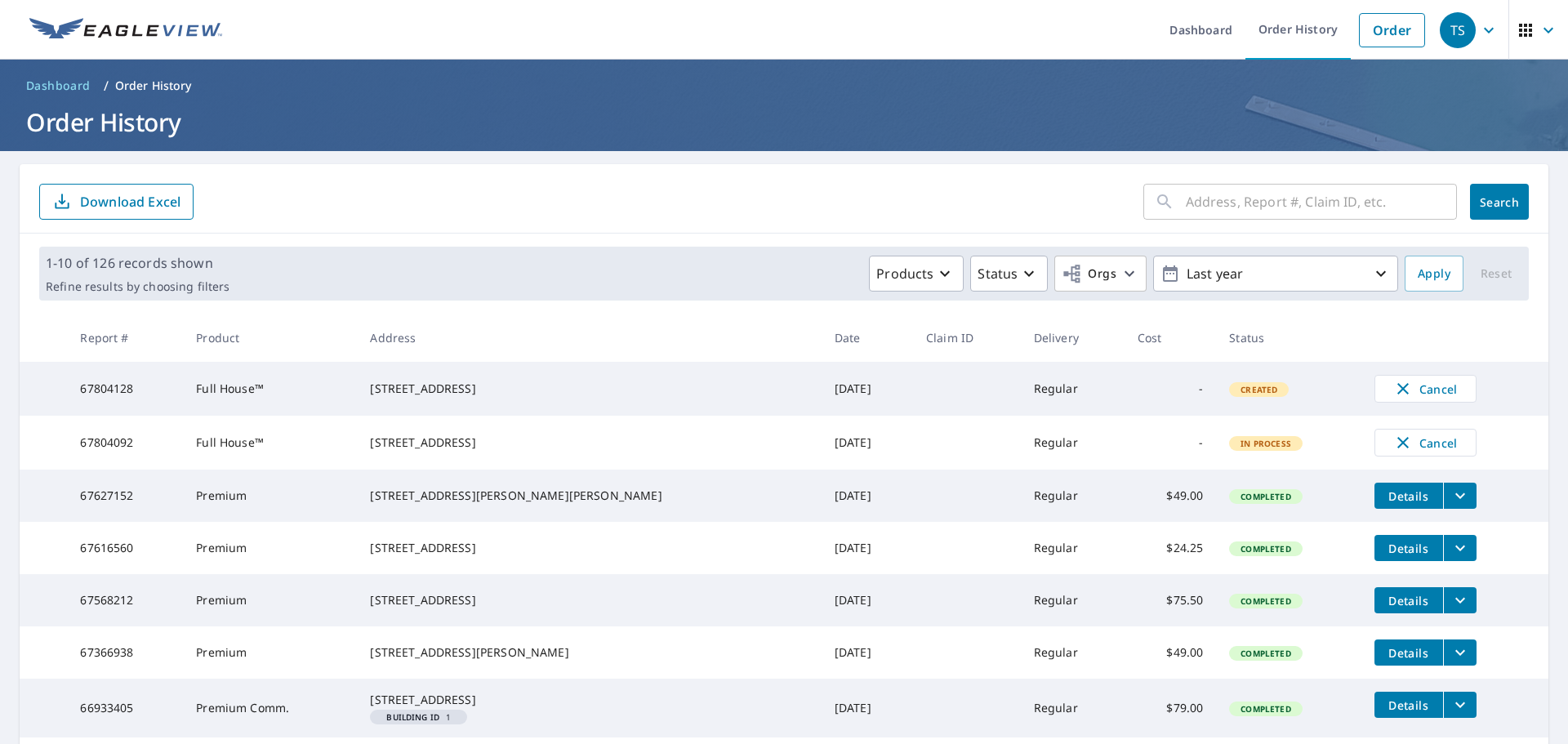
click at [108, 459] on td "67804092" at bounding box center [125, 442] width 116 height 54
click at [1467, 33] on span "TS" at bounding box center [1470, 29] width 62 height 39
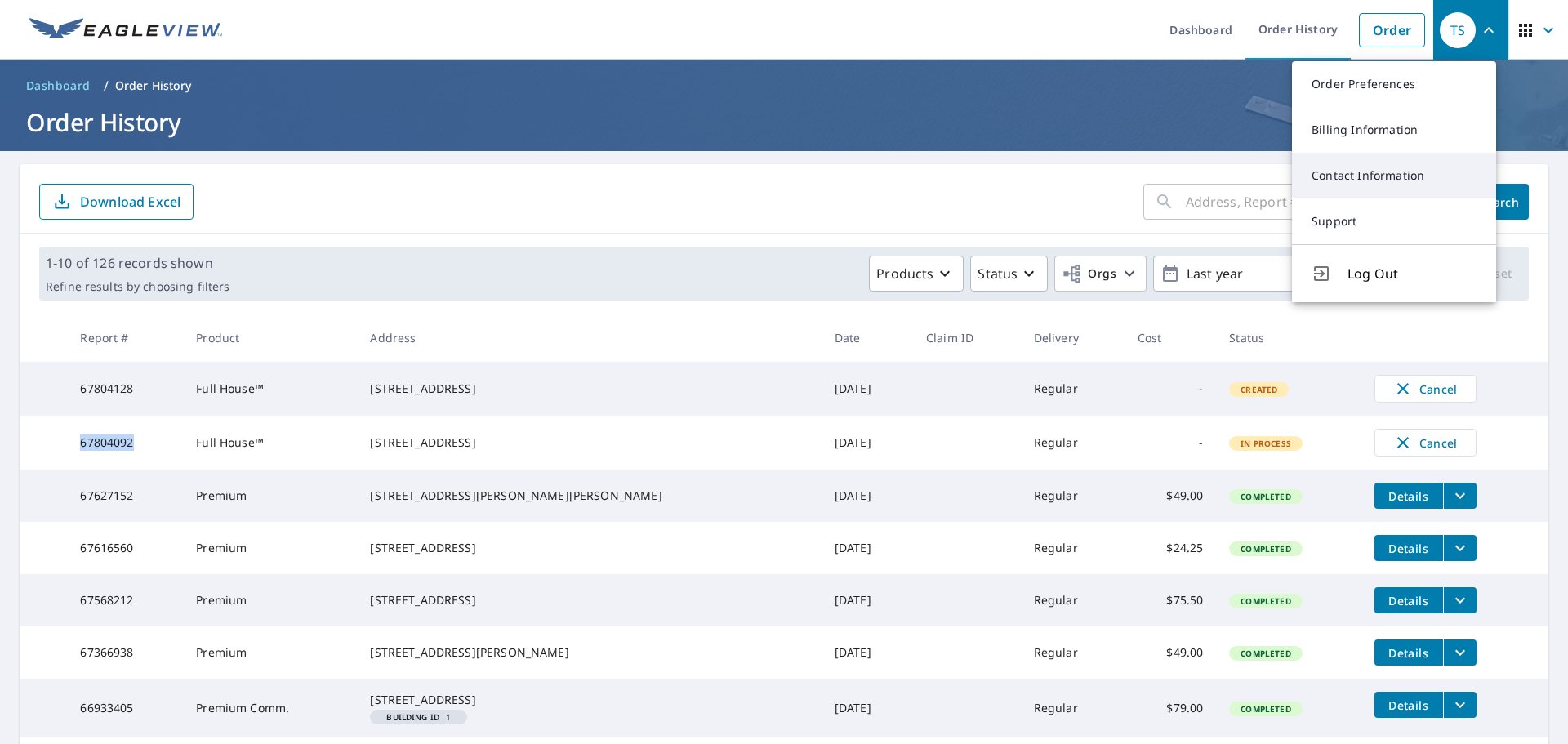
click at [1363, 173] on link "Contact Information" at bounding box center [1394, 176] width 204 height 46
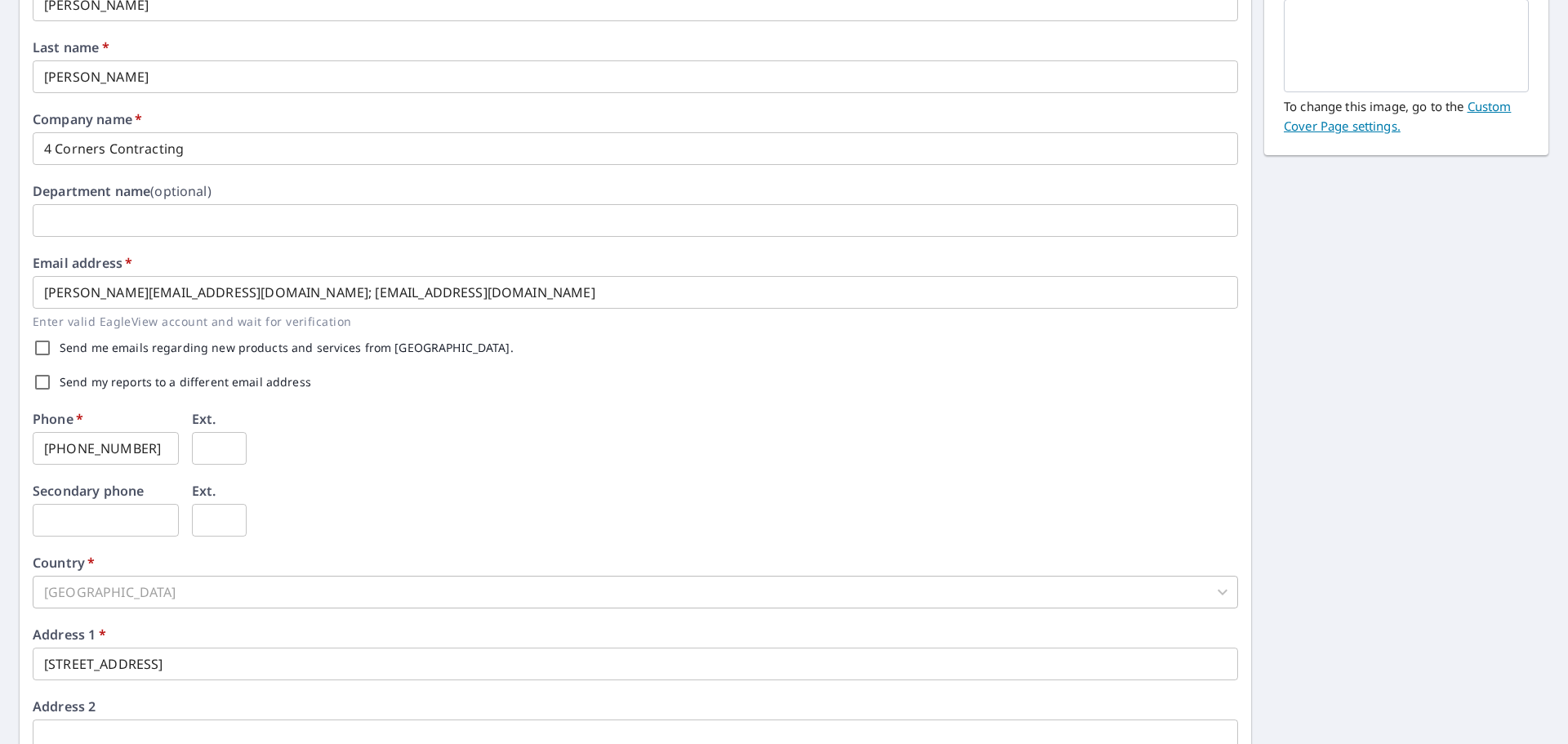
scroll to position [245, 0]
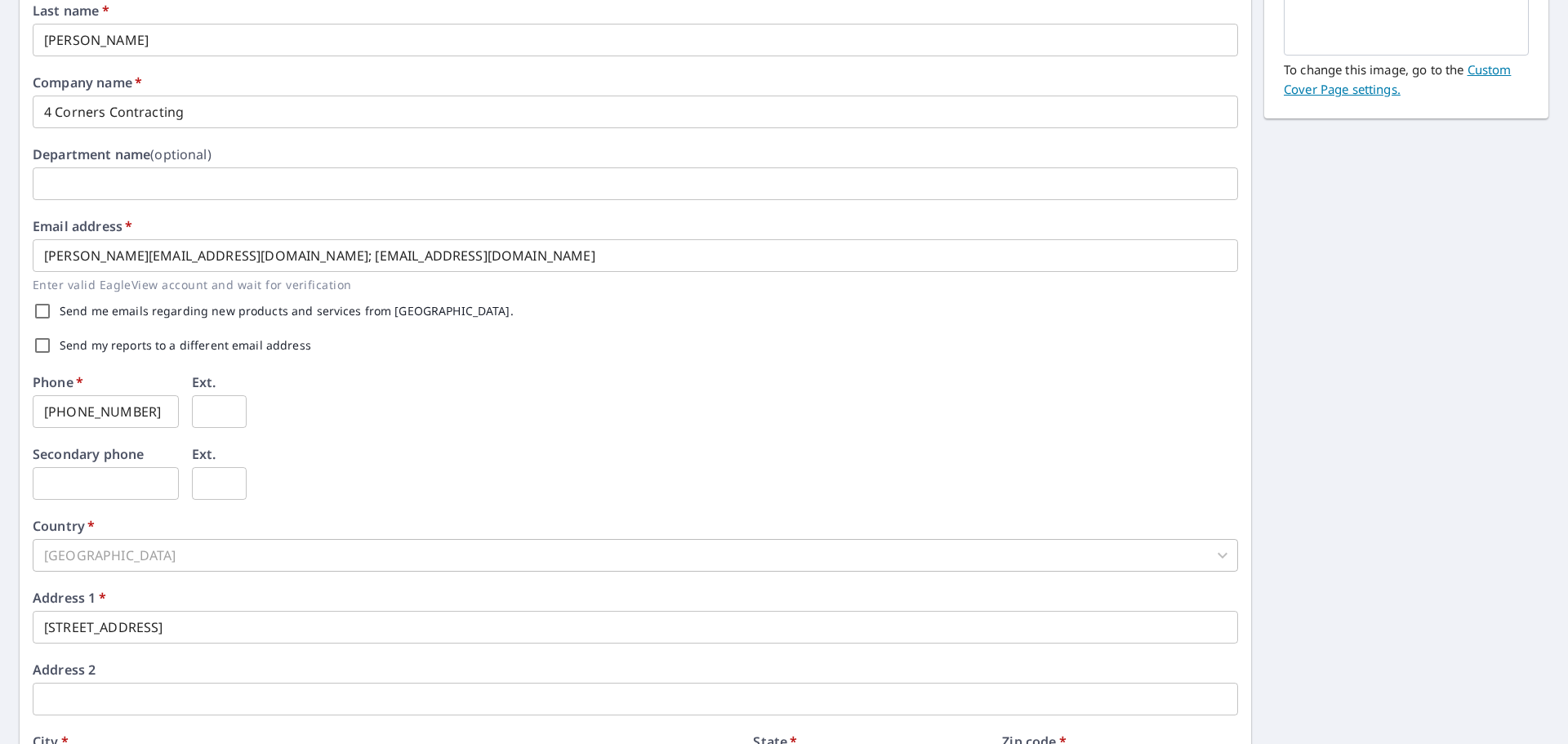
click at [45, 344] on input "Send my reports to a different email address" at bounding box center [43, 345] width 34 height 34
checkbox input "true"
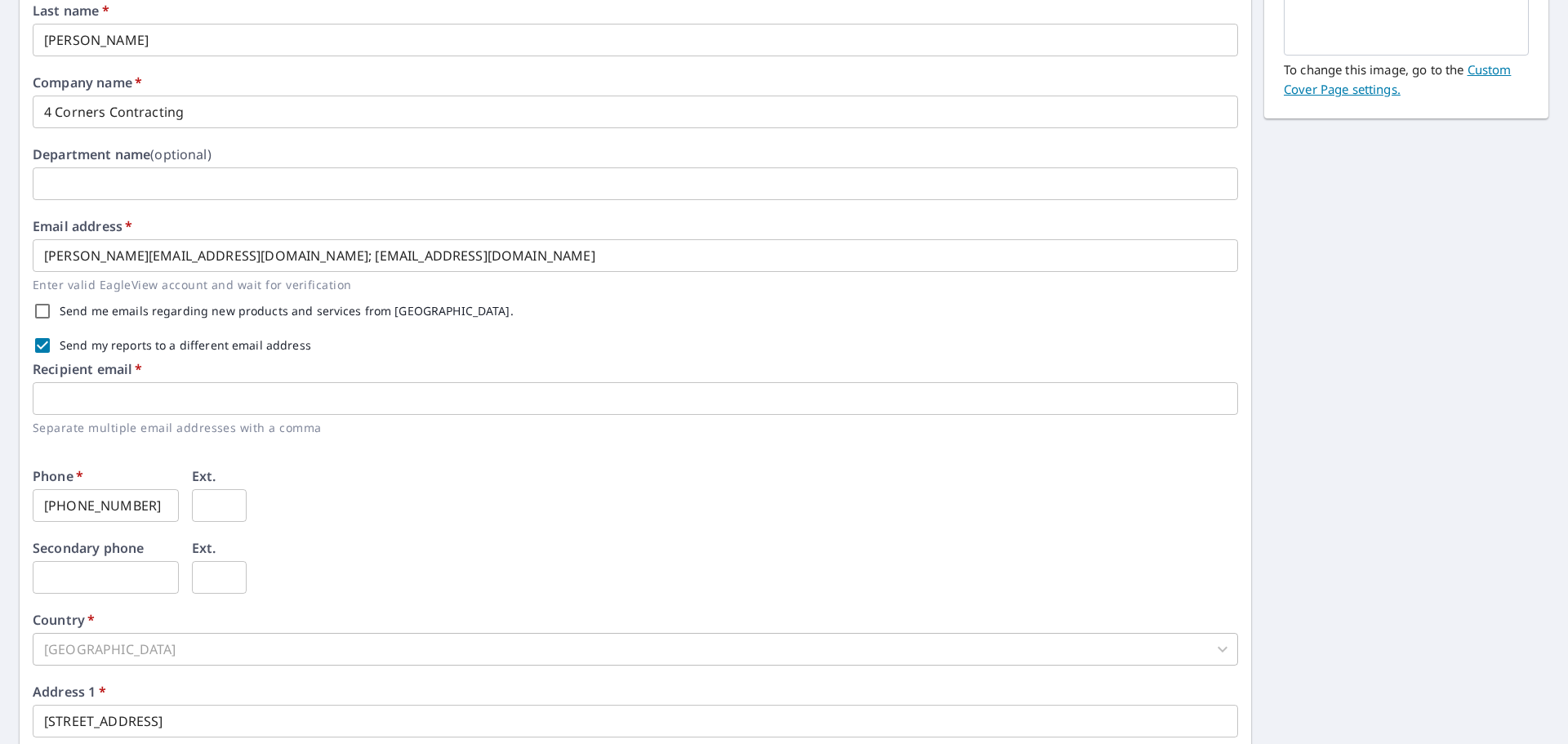
click at [141, 403] on input "text" at bounding box center [635, 399] width 1205 height 32
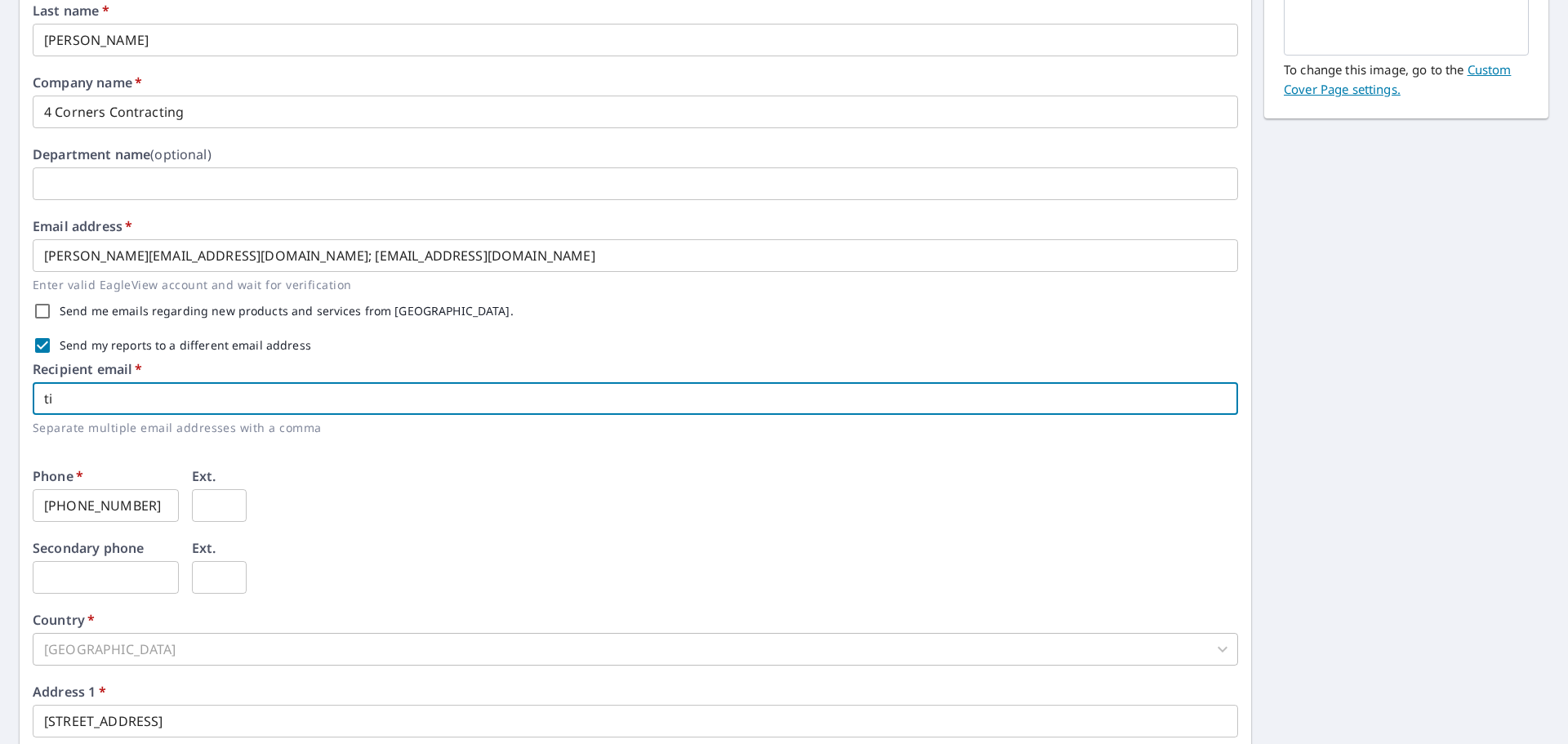
type input "t"
type input "admin@fourcornerscontracting.com"
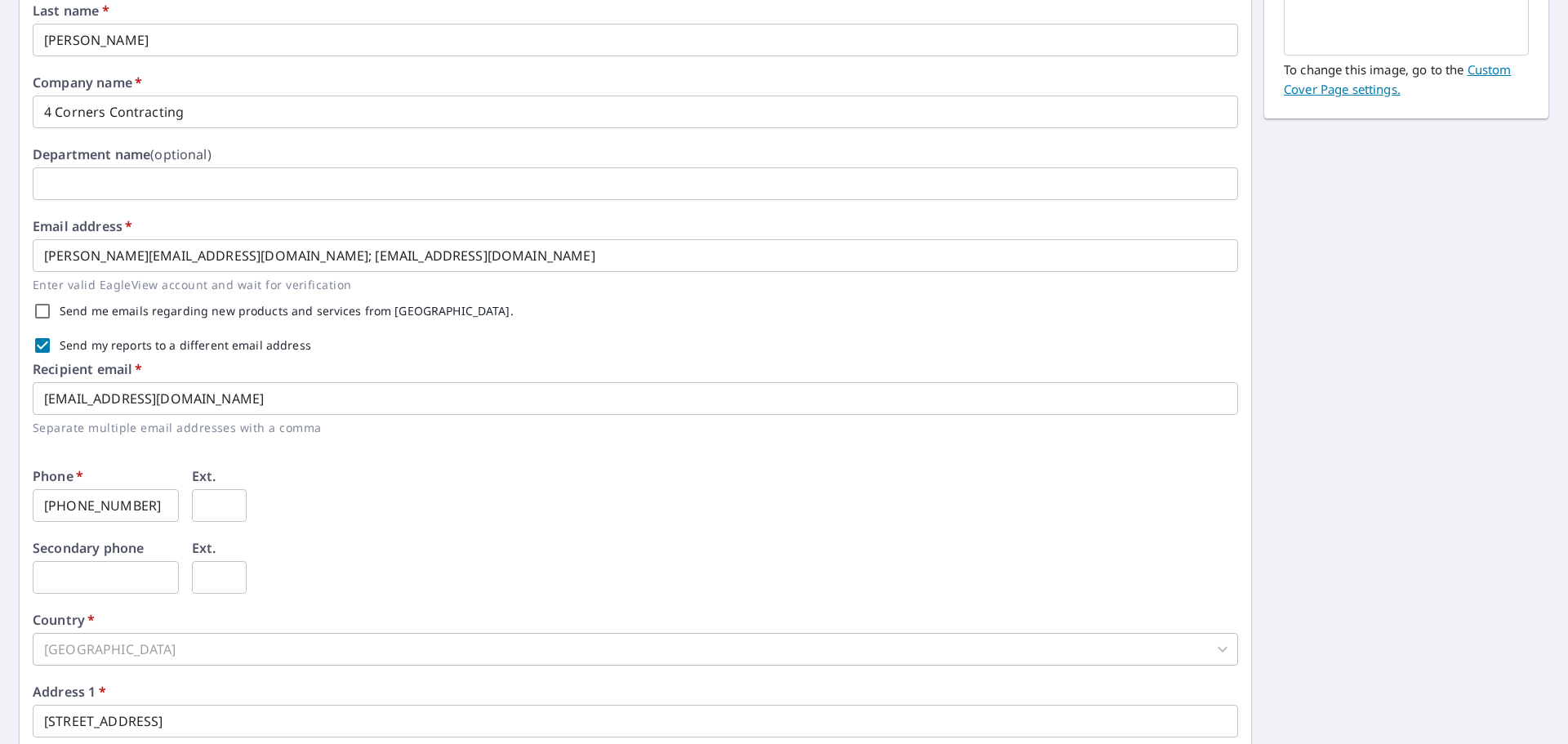
click at [348, 521] on div "Phone   * 636-439-7579 ​ Ext. ​" at bounding box center [635, 506] width 1205 height 72
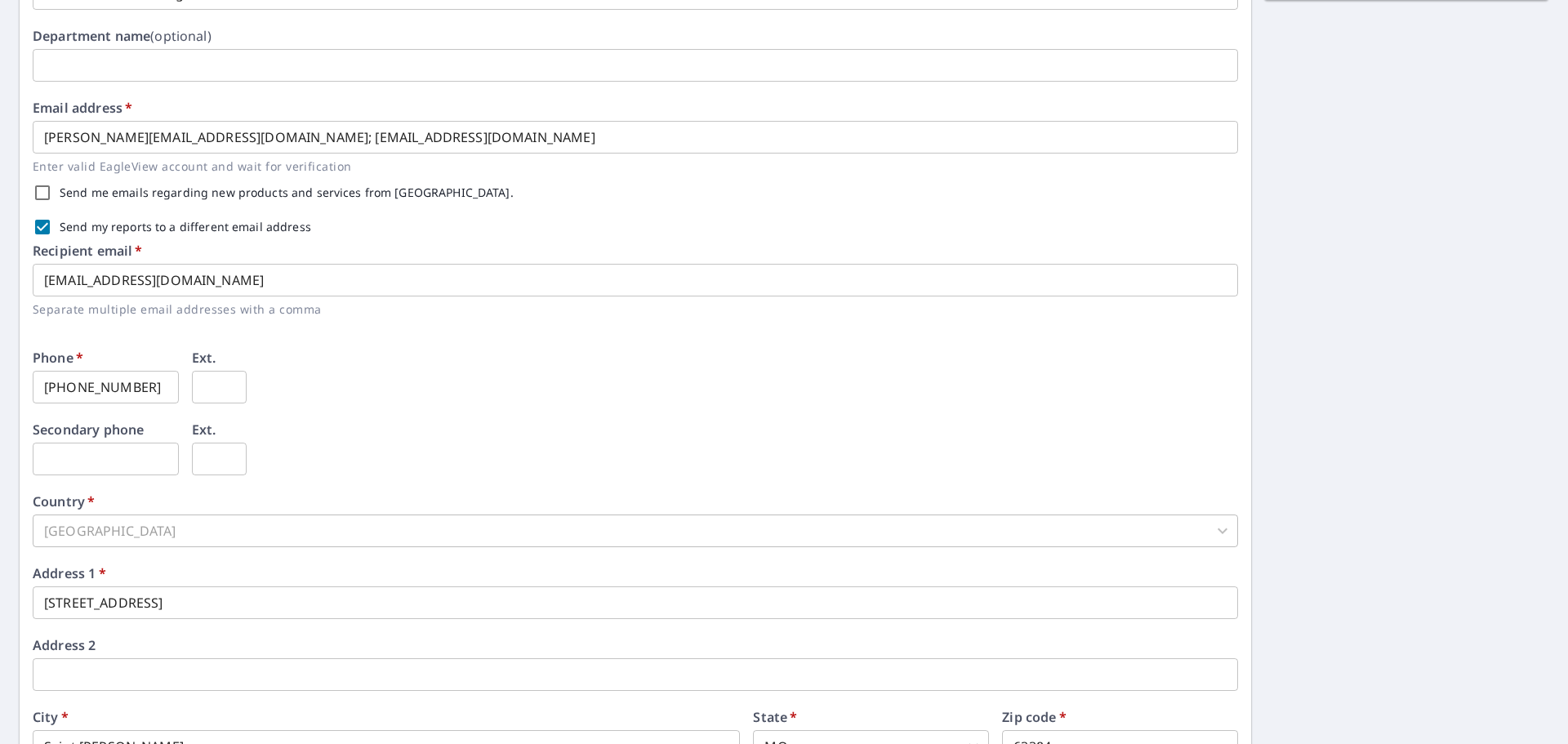
scroll to position [500, 0]
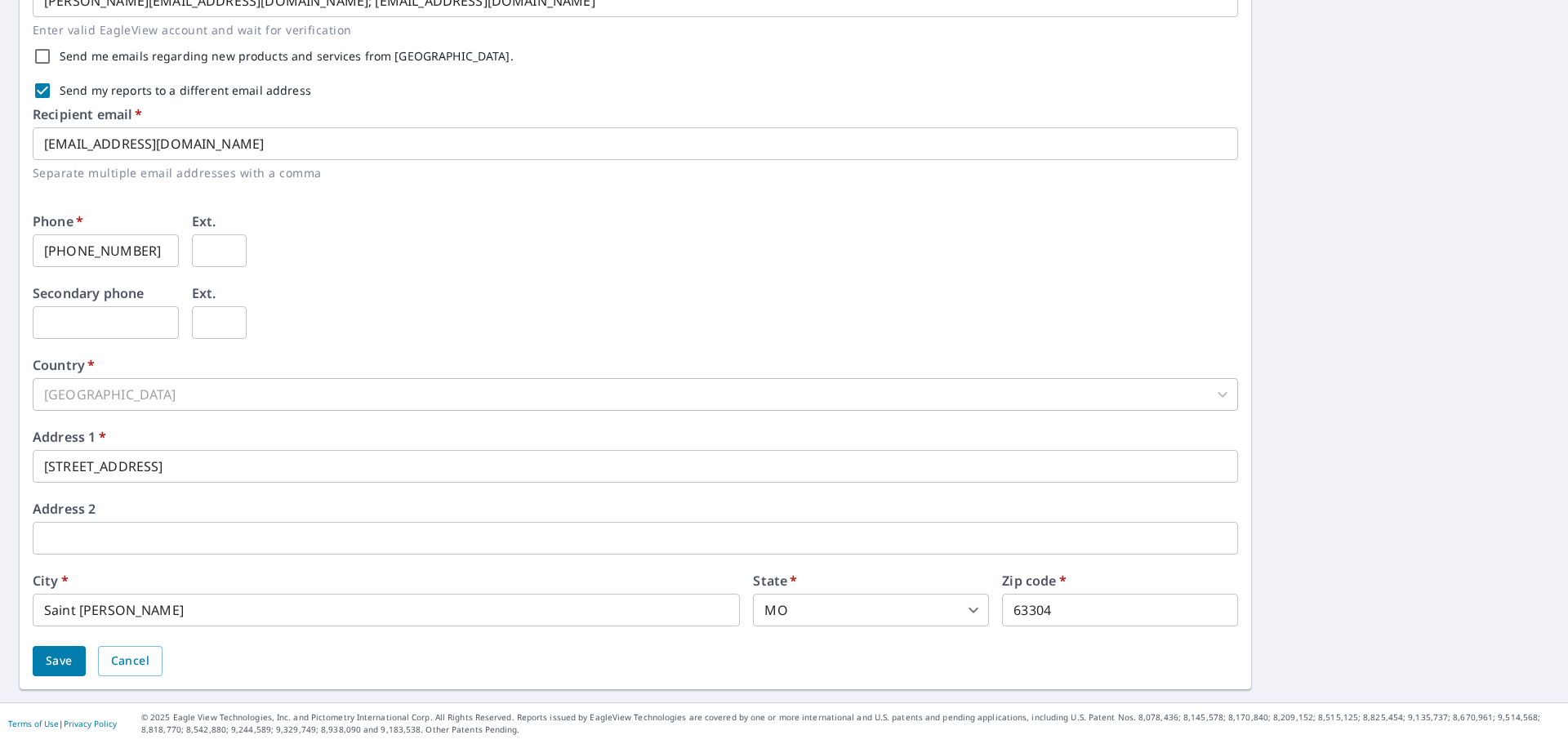
click at [71, 669] on span "Save" at bounding box center [59, 661] width 27 height 21
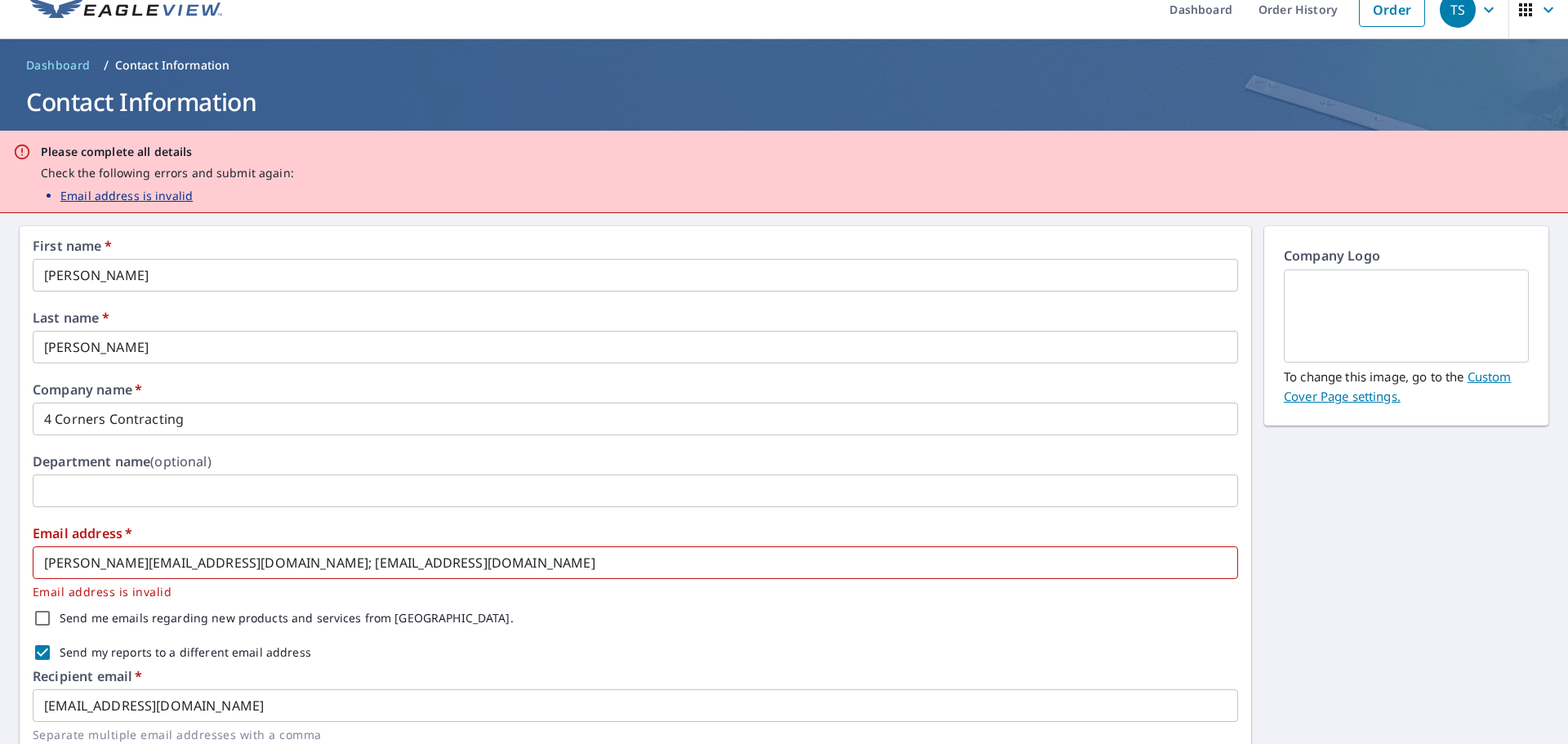
scroll to position [0, 0]
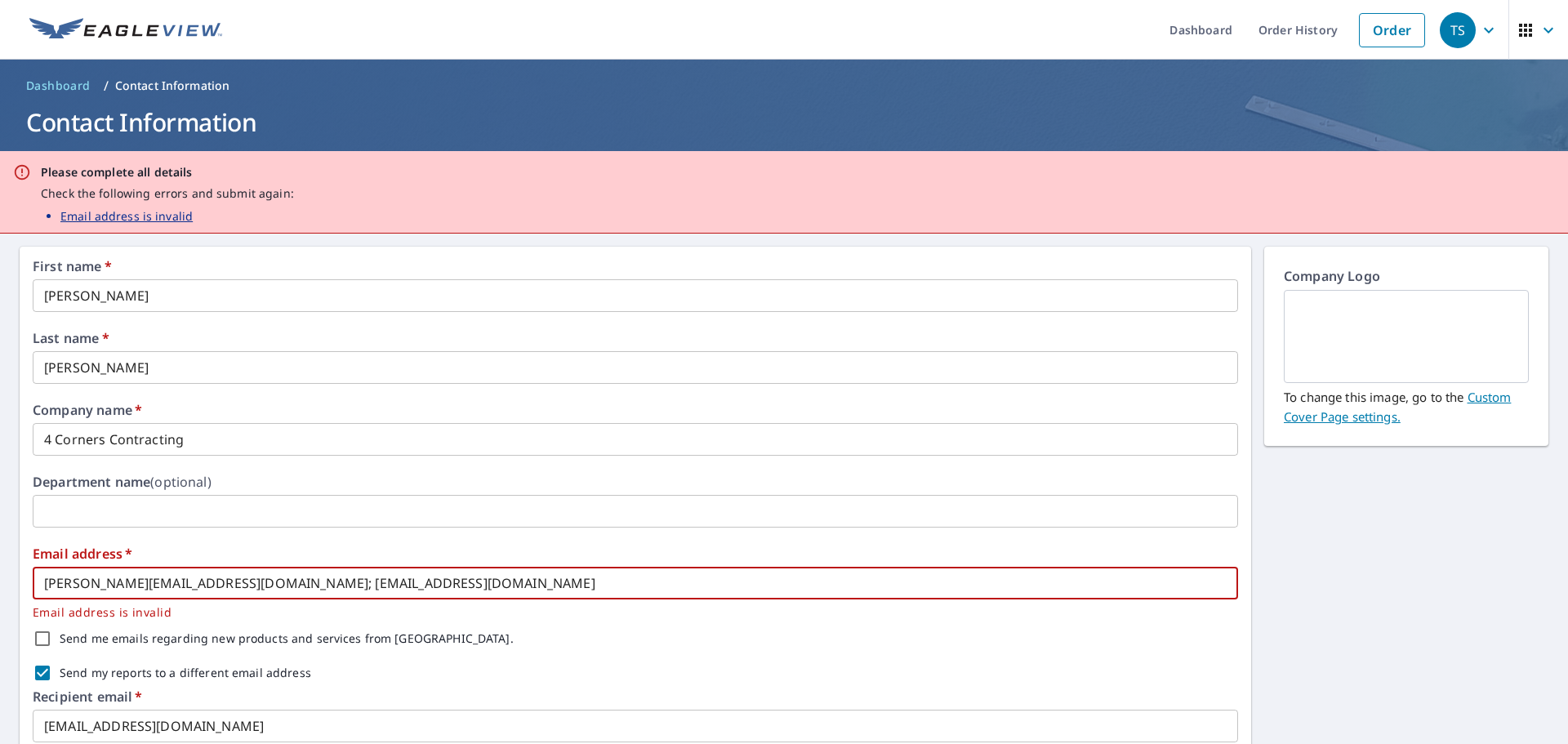
drag, startPoint x: 253, startPoint y: 586, endPoint x: 490, endPoint y: 588, distance: 237.0
click at [490, 588] on input "tim@fourcornerscontracting.com; admin@fourcornerscontracting.com" at bounding box center [635, 583] width 1205 height 32
type input "tim@fourcornerscontracting.com"
click at [501, 652] on div "Send me emails regarding new products and services from EagleView." at bounding box center [635, 639] width 1205 height 34
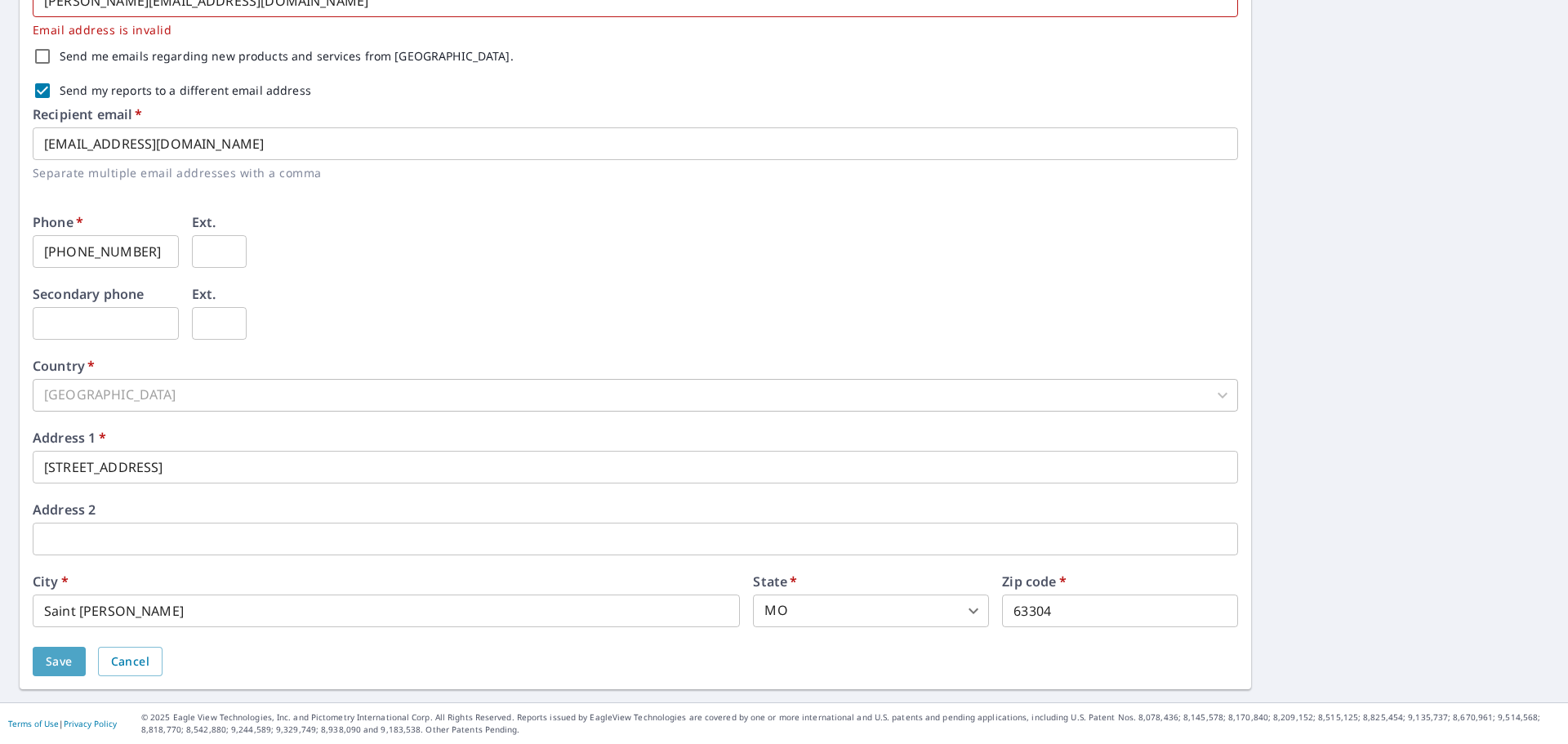
click at [44, 656] on button "Save" at bounding box center [59, 662] width 53 height 30
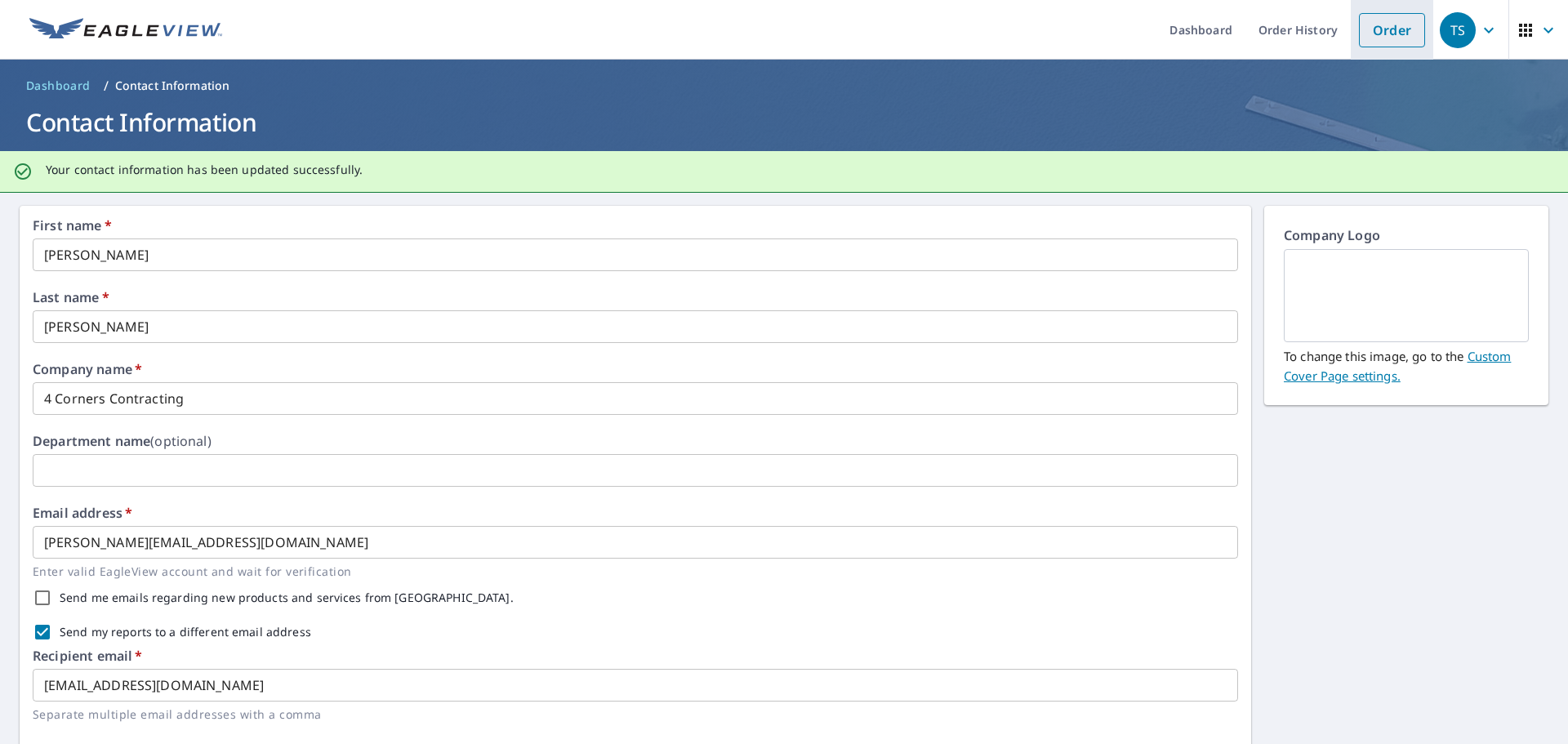
click at [1359, 33] on link "Order" at bounding box center [1392, 30] width 66 height 34
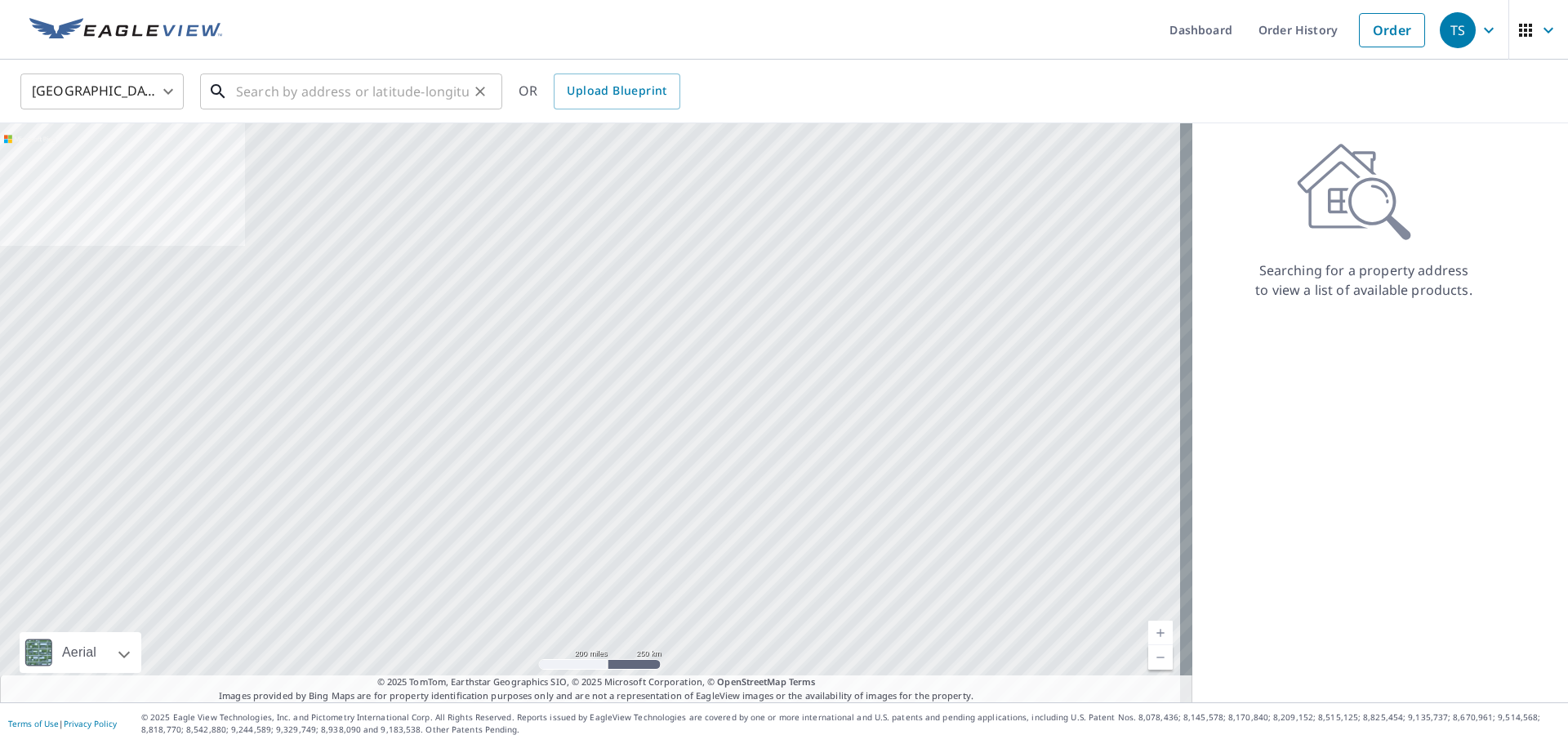
click at [402, 102] on input "text" at bounding box center [352, 91] width 233 height 46
paste input "909 Guildford Ct Saint Charles, Missouri 63304"
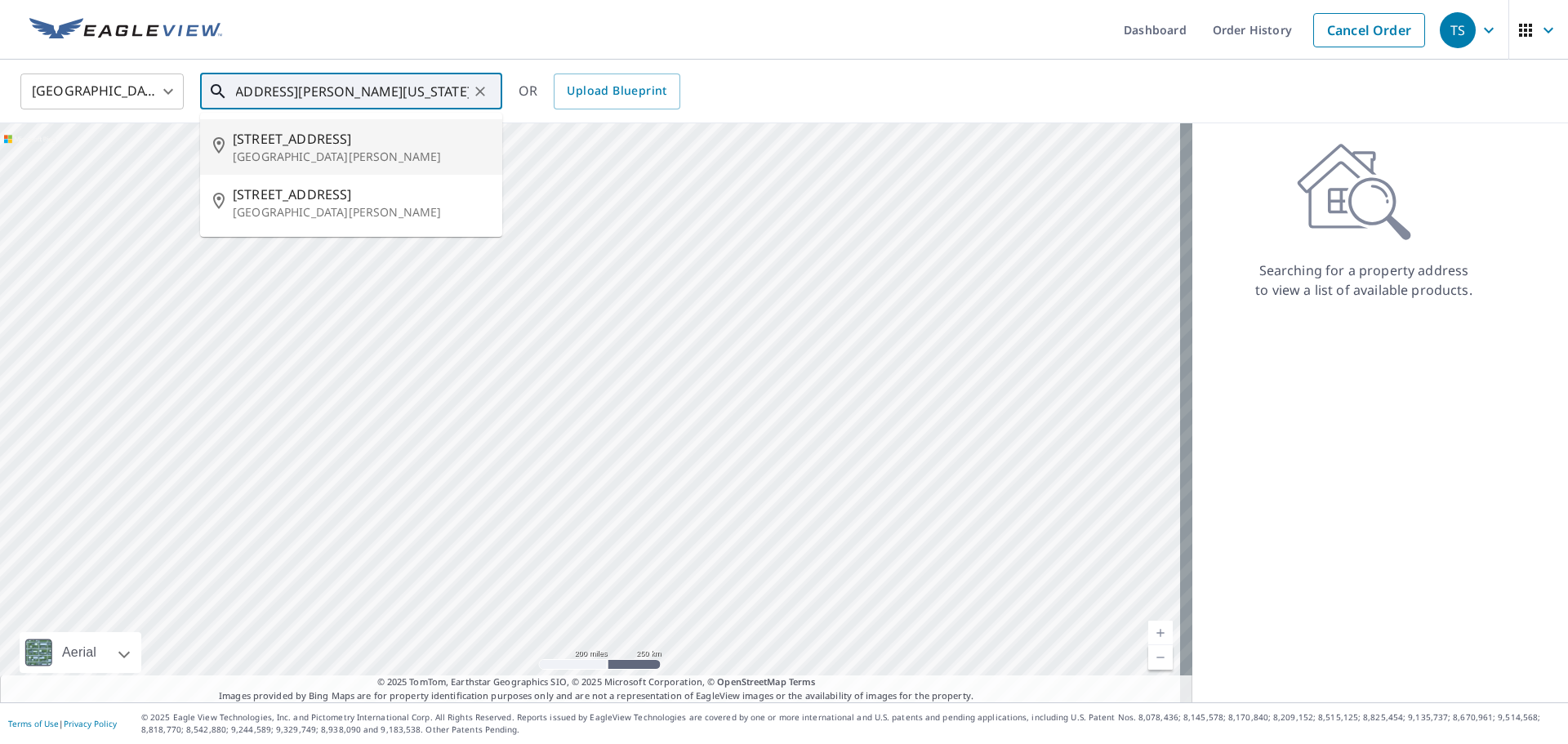
click at [398, 146] on span "909 Guildford Ct" at bounding box center [361, 139] width 256 height 20
type input "909 Guildford Ct St Charles, MO 63304"
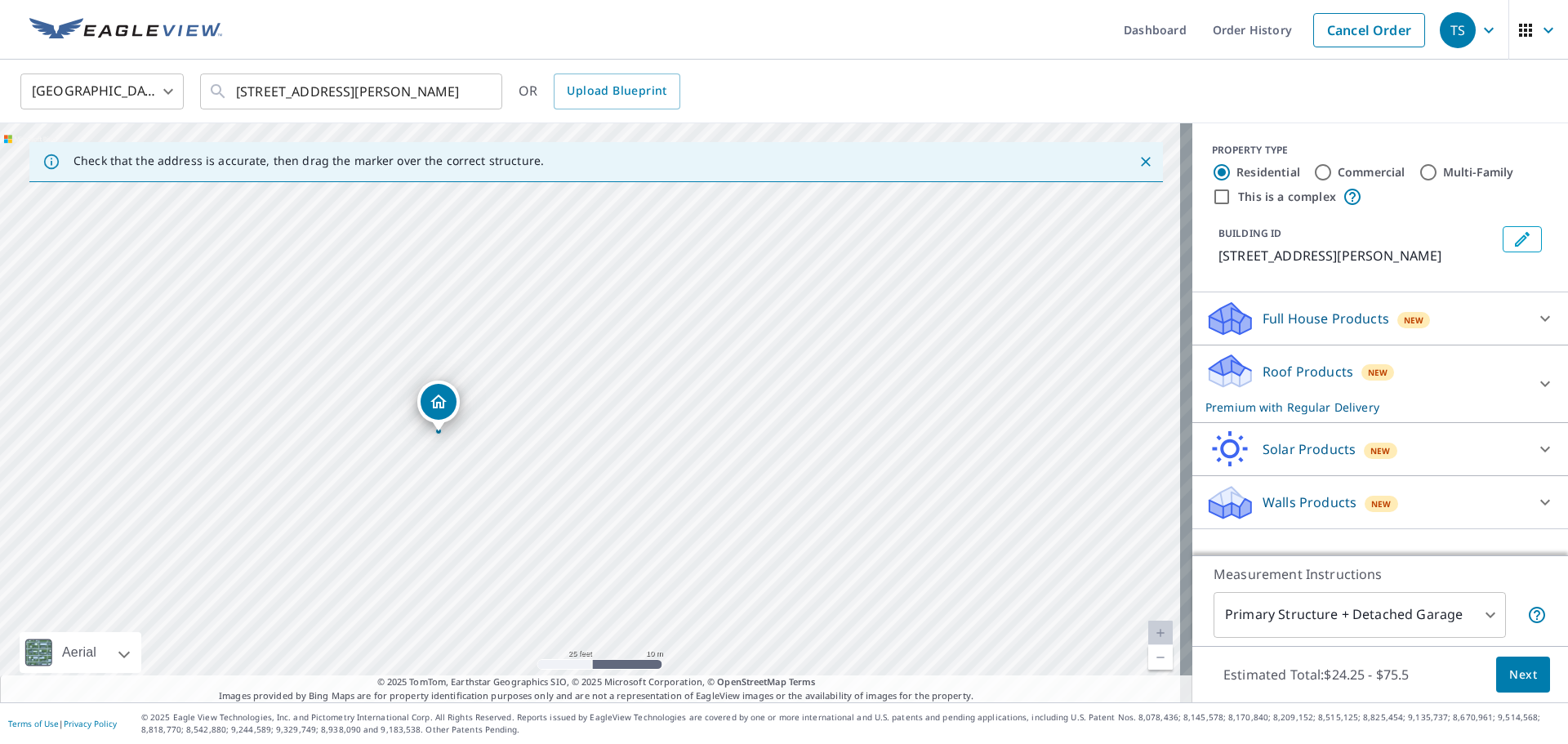
drag, startPoint x: 831, startPoint y: 431, endPoint x: 387, endPoint y: 507, distance: 450.5
click at [387, 507] on div "909 Guildford Ct Saint Charles, MO 63304" at bounding box center [596, 413] width 1193 height 579
click at [1465, 324] on div "Full House Products New" at bounding box center [1365, 319] width 320 height 38
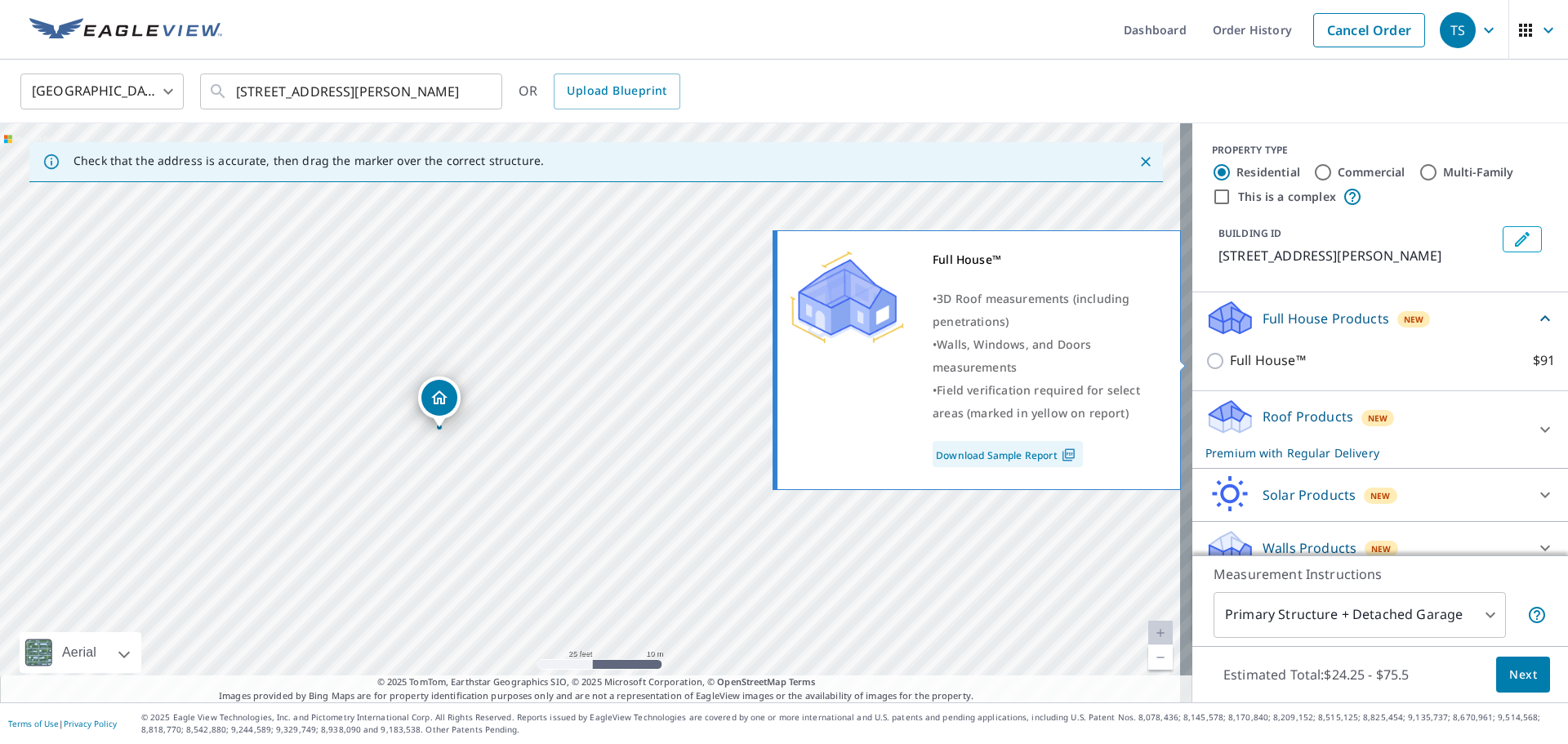
click at [1205, 361] on input "Full House™ $91" at bounding box center [1218, 361] width 25 height 20
checkbox input "true"
checkbox input "false"
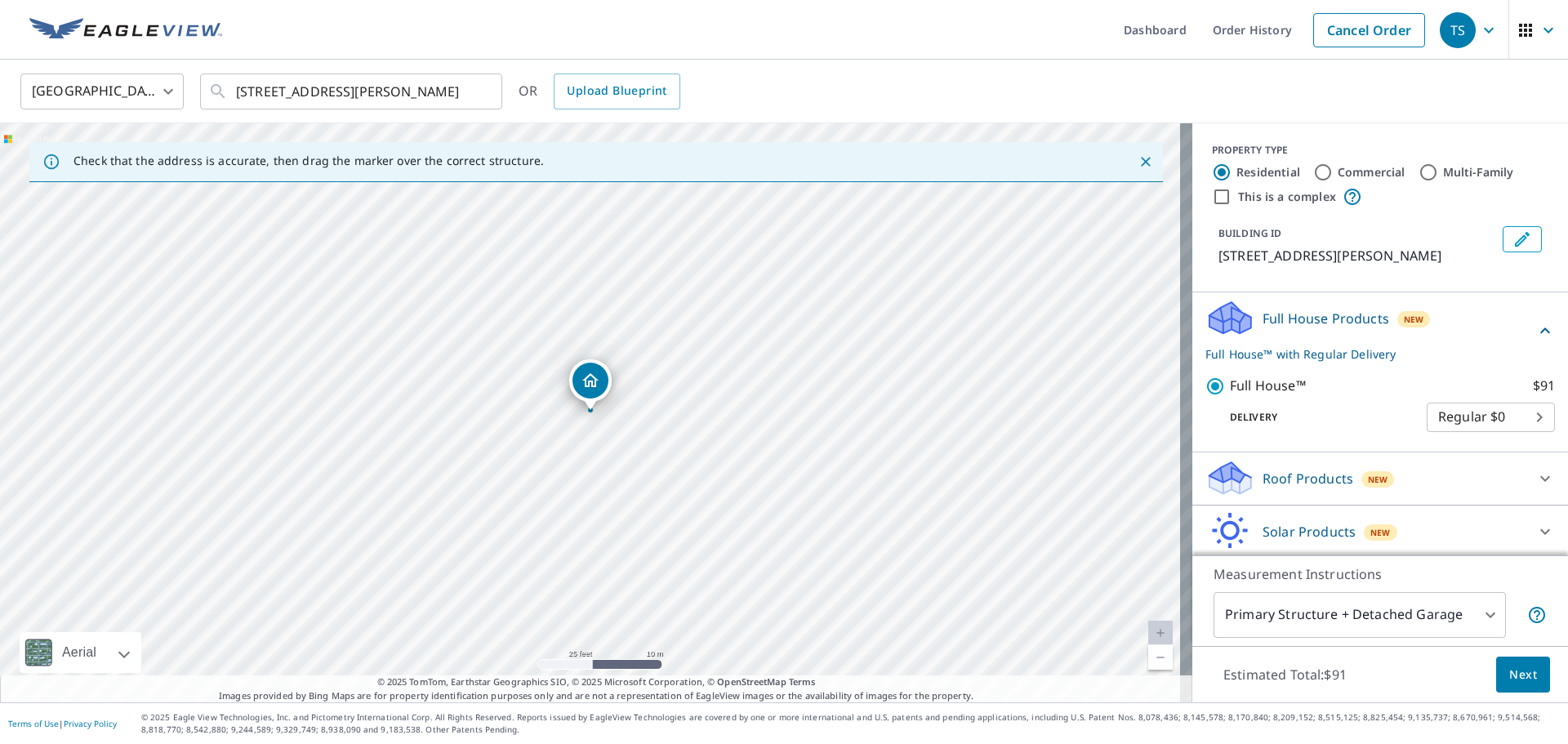
click at [1510, 681] on span "Next" at bounding box center [1522, 676] width 28 height 21
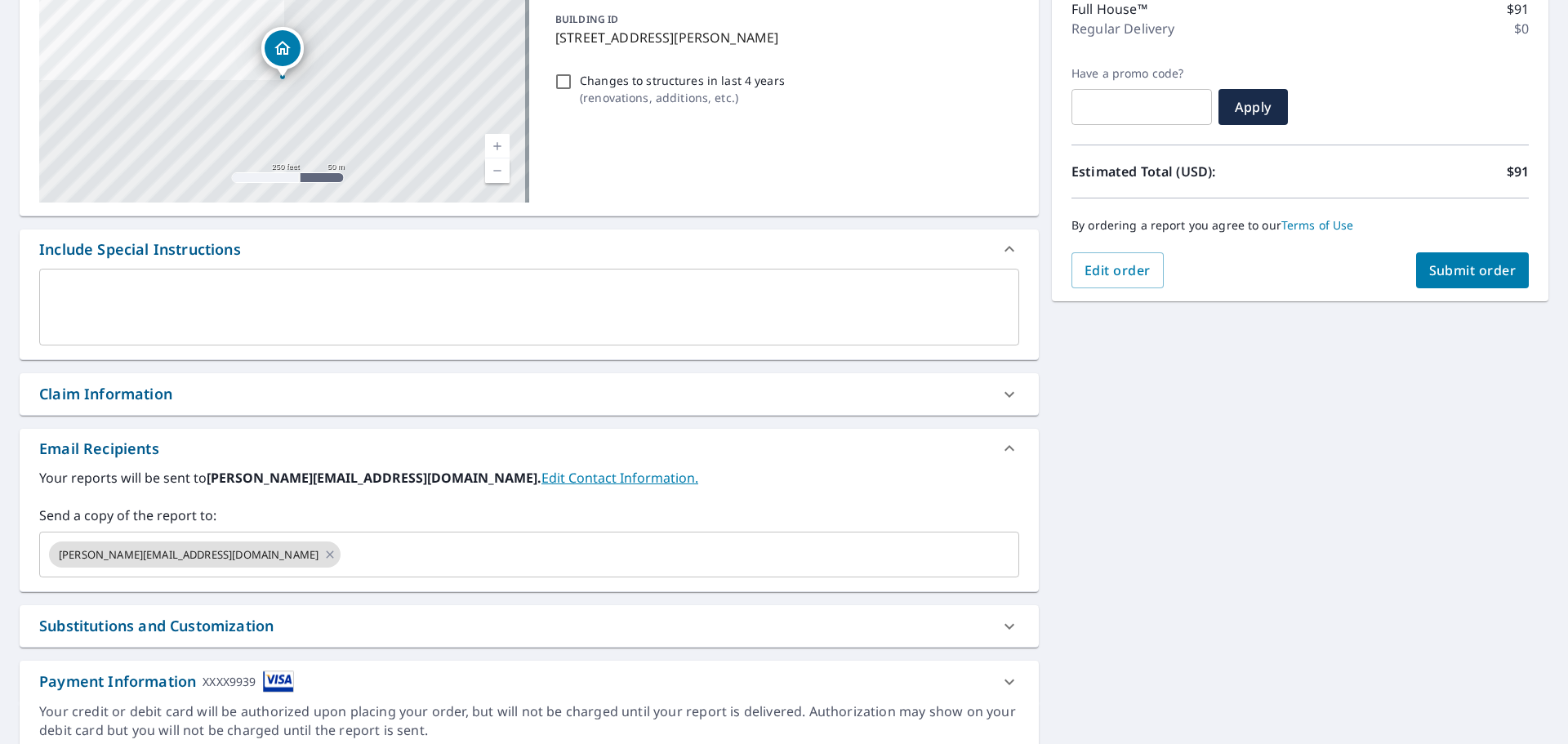
scroll to position [285, 0]
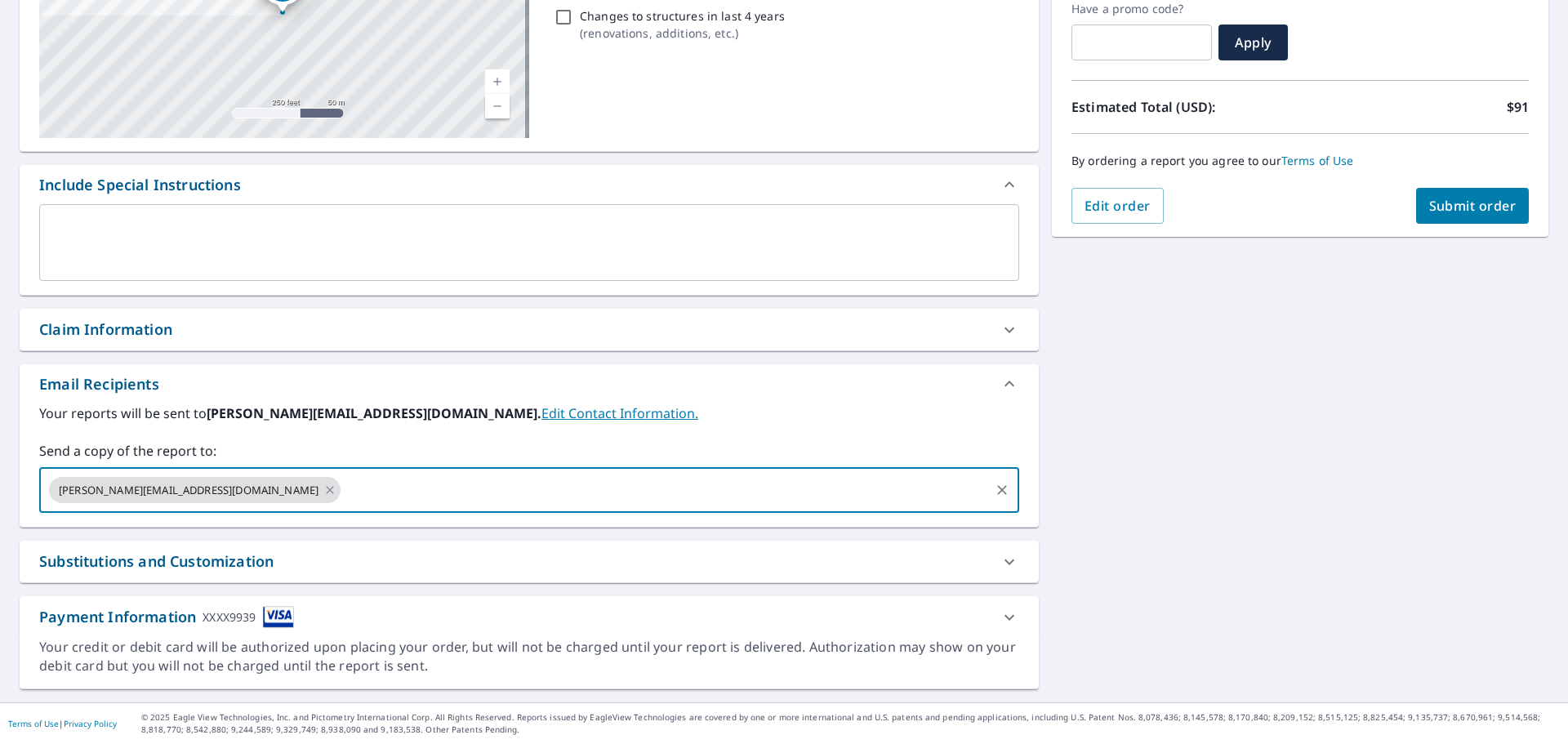
click at [517, 503] on input "text" at bounding box center [664, 490] width 644 height 31
type input "admin@fourcornerscontracting.com"
click at [737, 552] on div "Substitutions and Customization" at bounding box center [514, 561] width 951 height 22
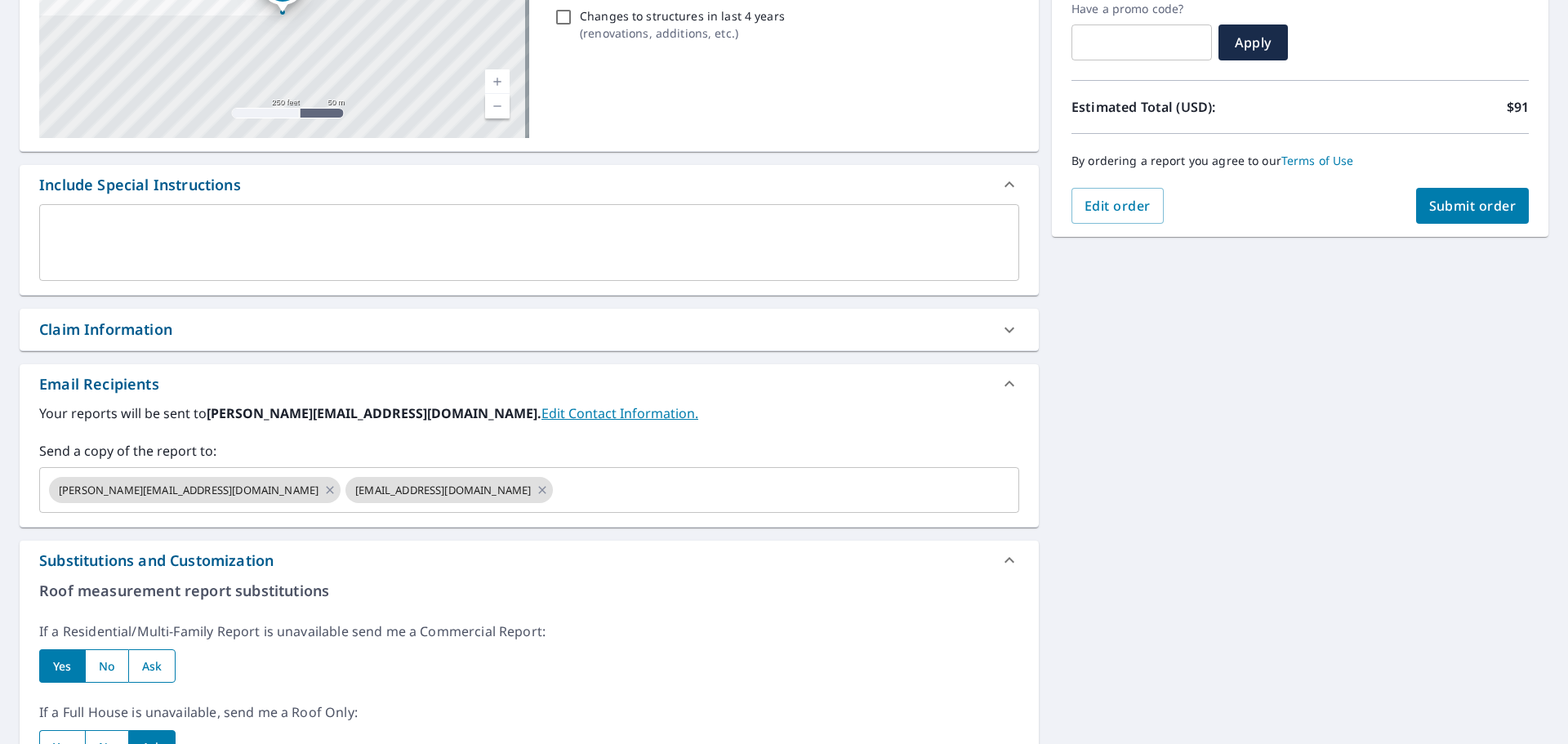
click at [1481, 218] on button "Submit order" at bounding box center [1473, 206] width 114 height 36
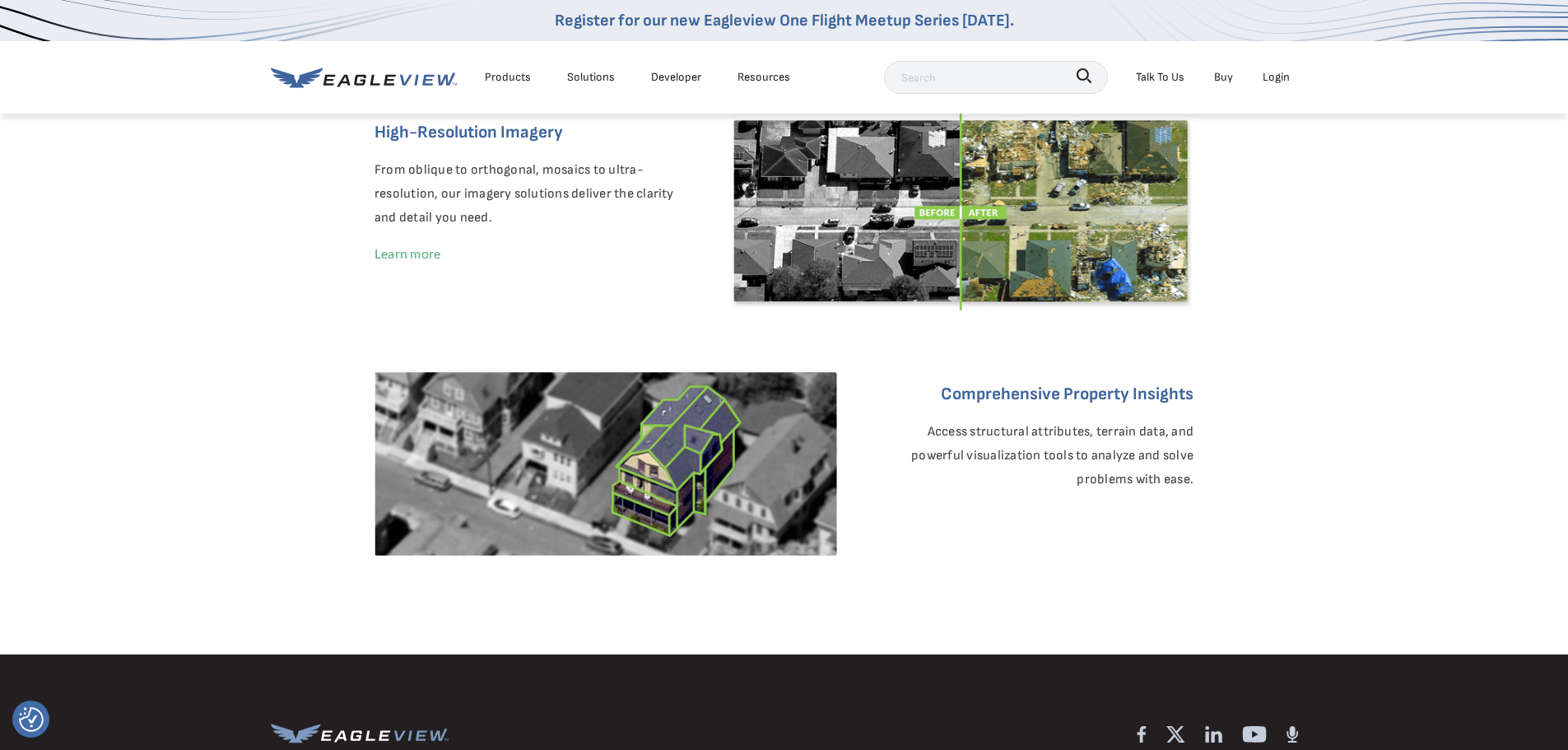
click at [1155, 518] on link "Learn more" at bounding box center [1160, 515] width 66 height 15
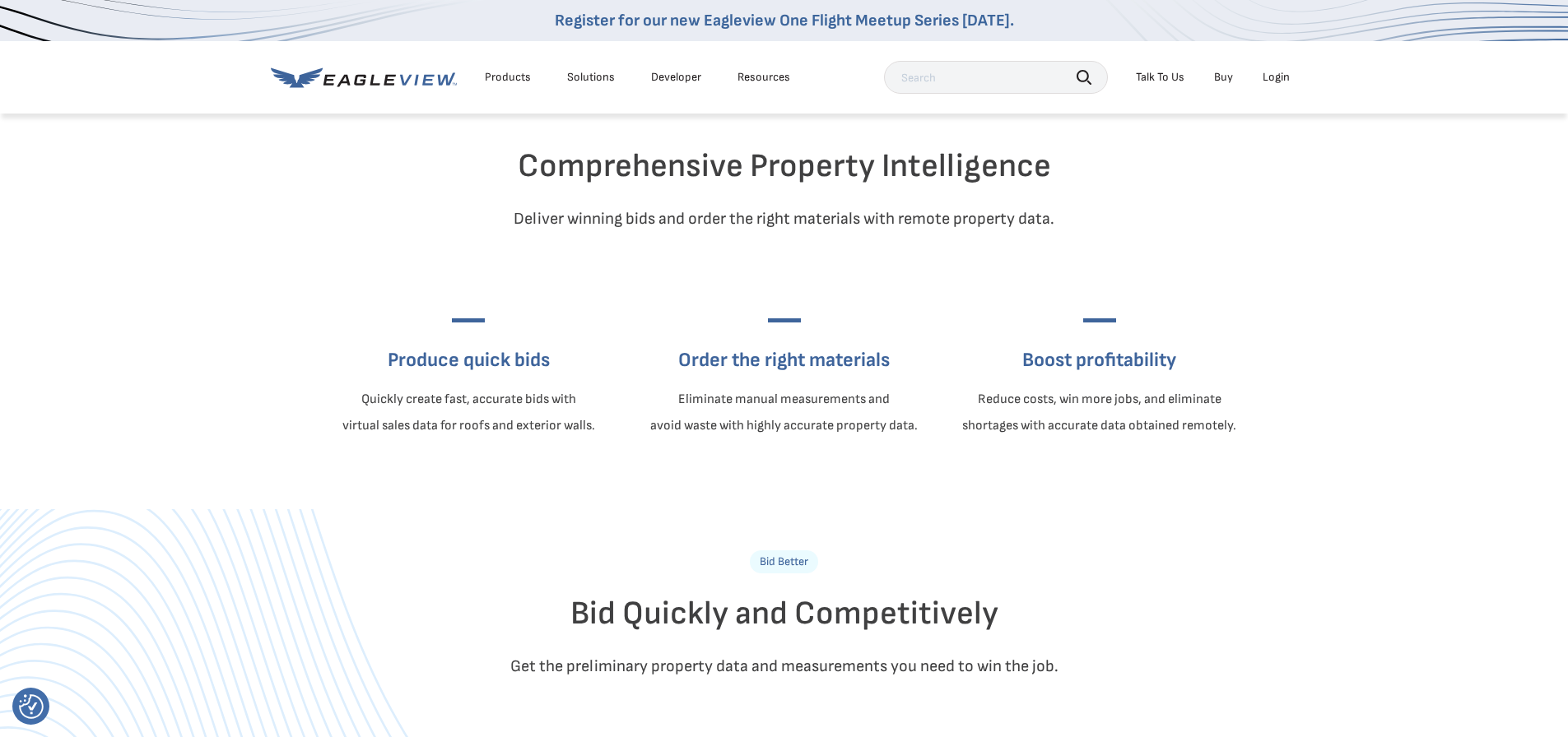
scroll to position [493, 0]
